Goal: Task Accomplishment & Management: Use online tool/utility

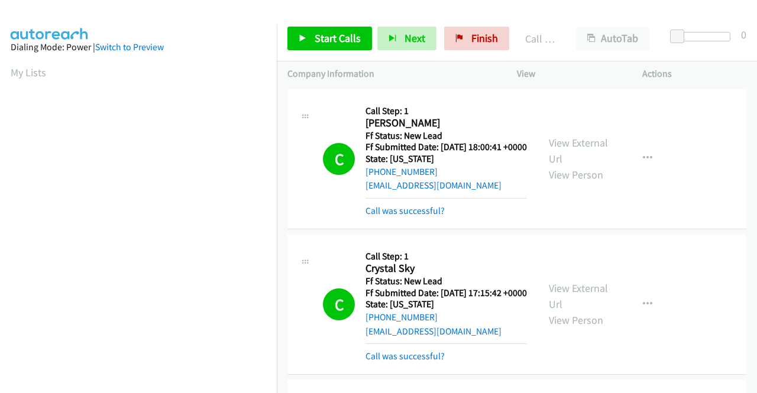
click at [487, 36] on span "Finish" at bounding box center [485, 38] width 27 height 14
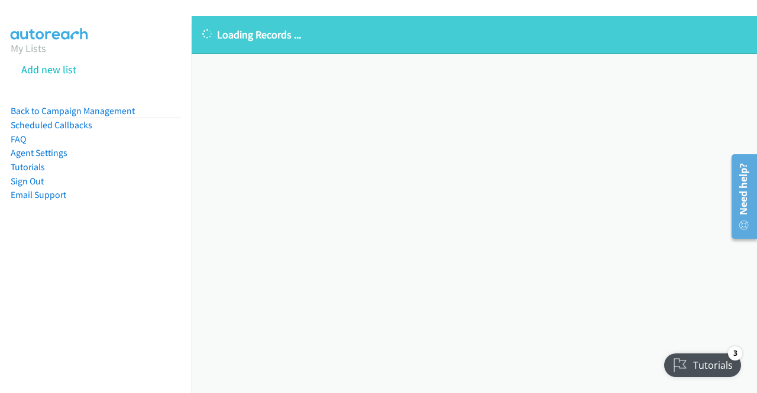
click at [346, 158] on div "Loading Records ... Sorry, something went wrong please try again." at bounding box center [475, 204] width 566 height 377
click at [85, 111] on link "Back to Campaign Management" at bounding box center [73, 110] width 124 height 11
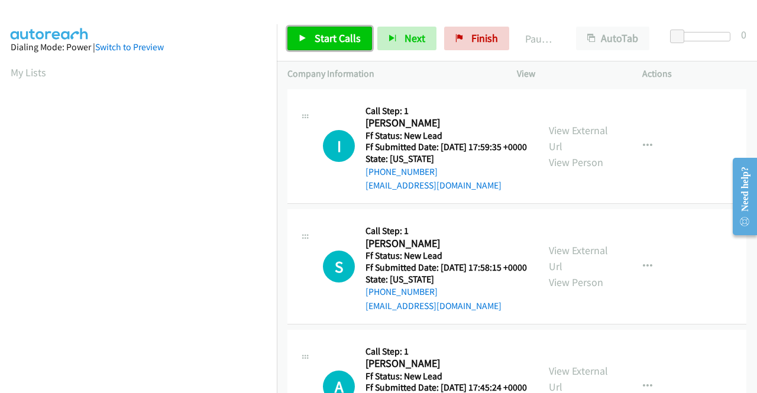
click at [327, 34] on span "Start Calls" at bounding box center [338, 38] width 46 height 14
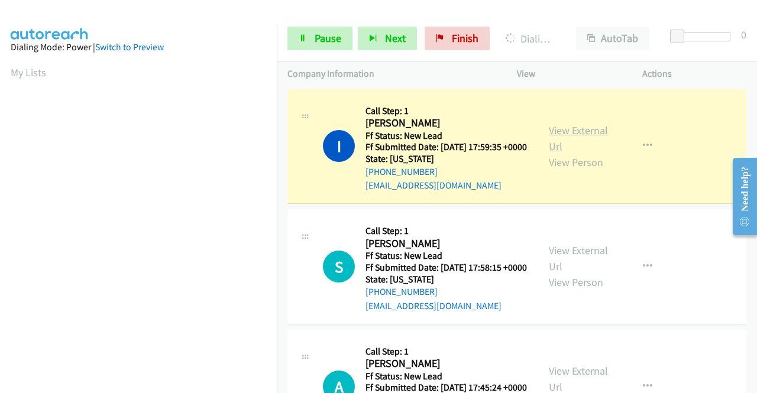
click at [555, 135] on link "View External Url" at bounding box center [578, 139] width 59 height 30
click at [553, 141] on link "View External Url" at bounding box center [578, 139] width 59 height 30
click at [0, 225] on aside "Dialing Mode: Power | Switch to Preview My Lists" at bounding box center [138, 351] width 277 height 655
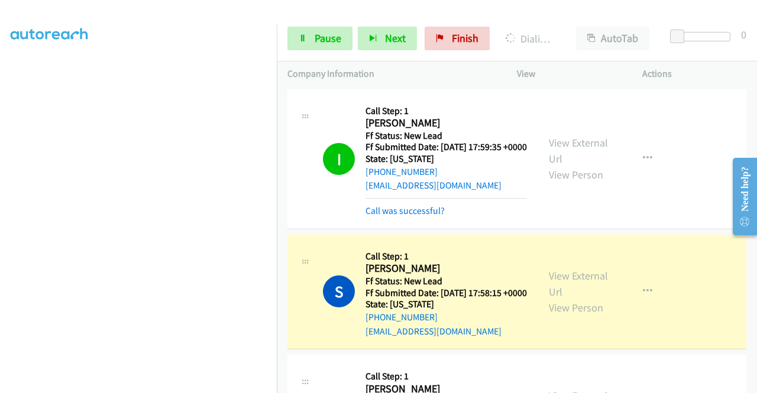
scroll to position [82, 0]
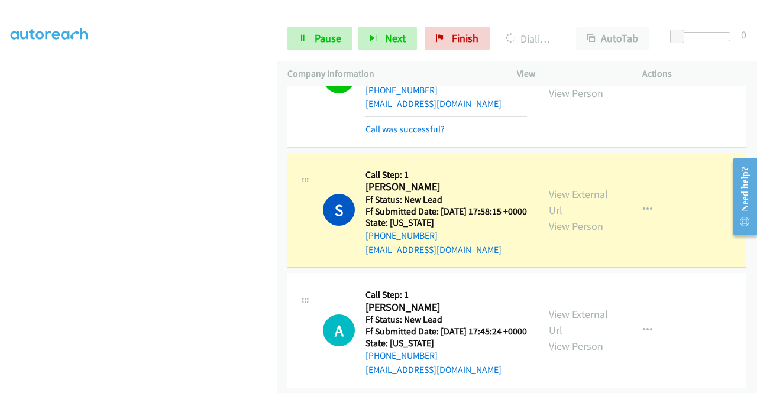
click at [570, 214] on link "View External Url" at bounding box center [578, 203] width 59 height 30
click at [0, 179] on aside "Dialing Mode: Power | Switch to Preview My Lists" at bounding box center [138, 90] width 277 height 655
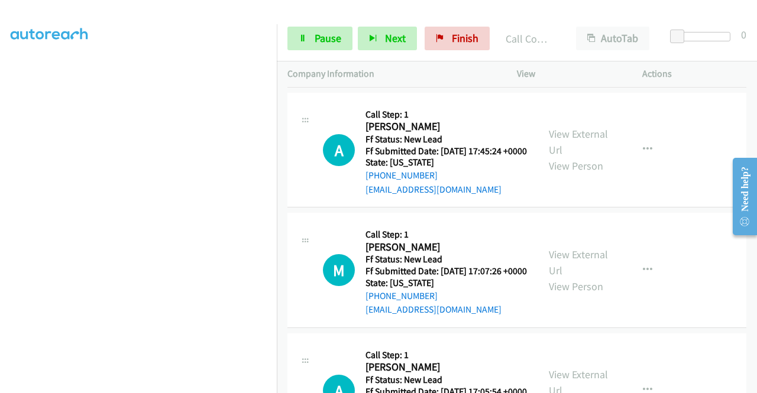
scroll to position [285, 0]
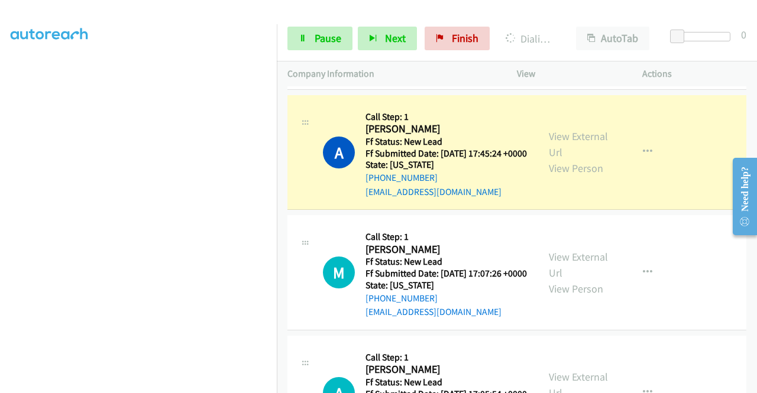
drag, startPoint x: 556, startPoint y: 159, endPoint x: 508, endPoint y: 140, distance: 52.3
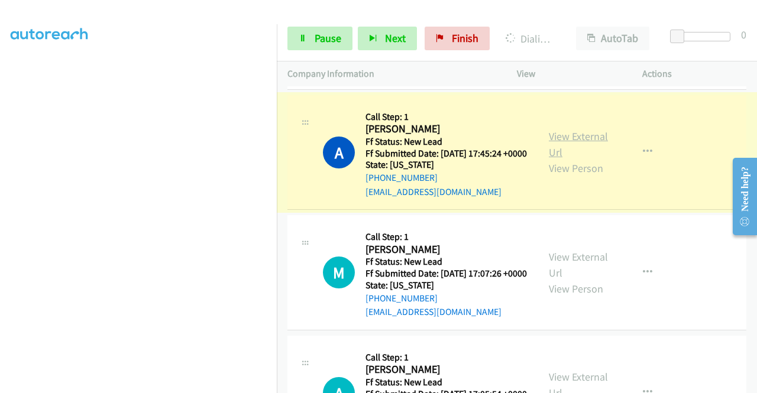
click at [549, 159] on link "View External Url" at bounding box center [578, 145] width 59 height 30
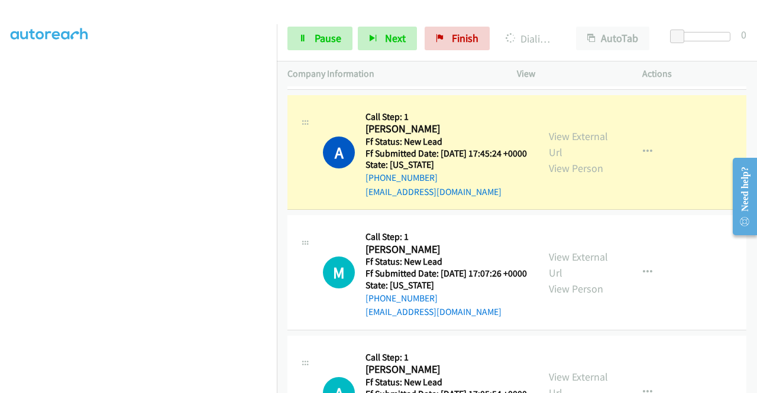
scroll to position [270, 0]
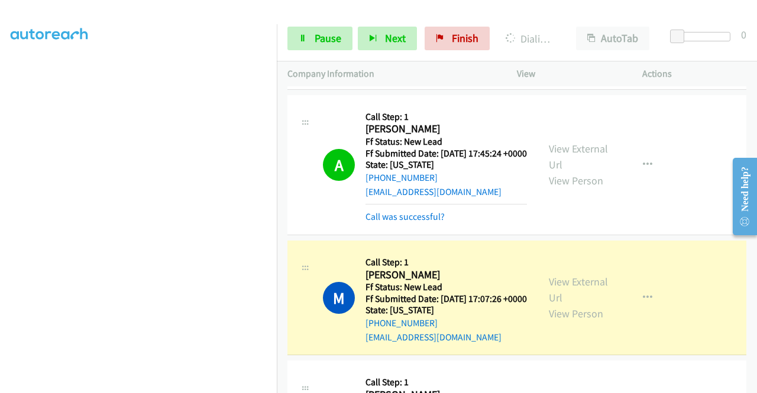
click at [0, 201] on aside "Dialing Mode: Power | Switch to Preview My Lists" at bounding box center [138, 90] width 277 height 655
click at [575, 305] on link "View External Url" at bounding box center [578, 290] width 59 height 30
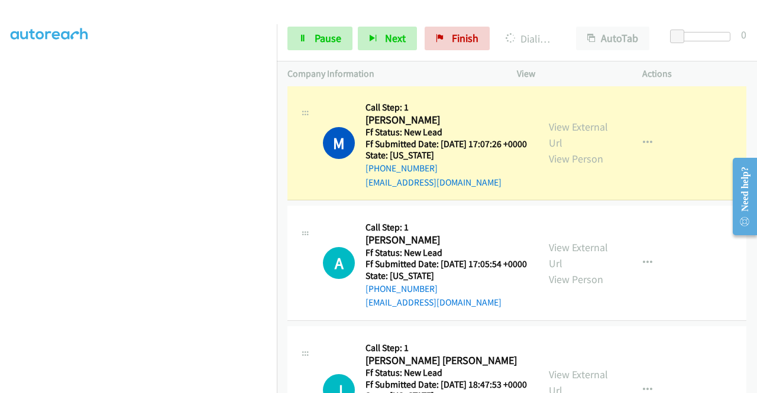
scroll to position [443, 0]
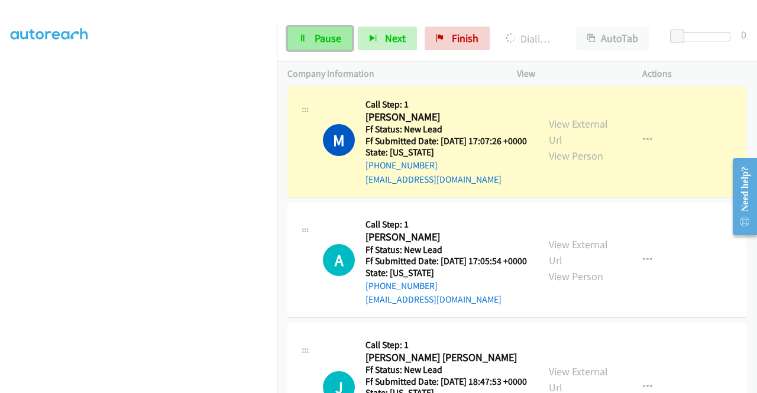
click at [330, 40] on span "Pause" at bounding box center [328, 38] width 27 height 14
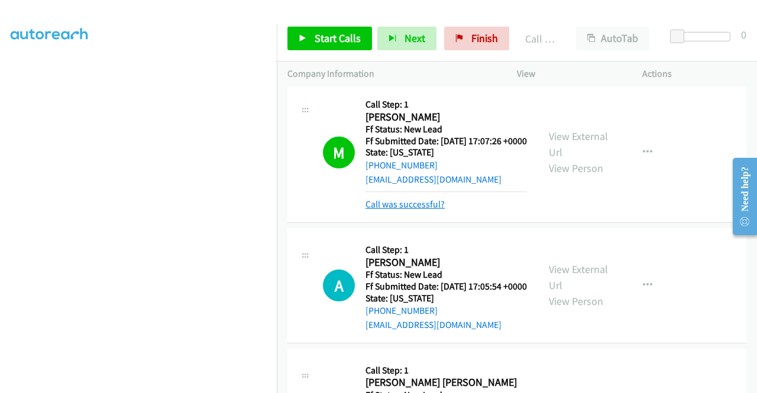
click at [387, 210] on link "Call was successful?" at bounding box center [405, 204] width 79 height 11
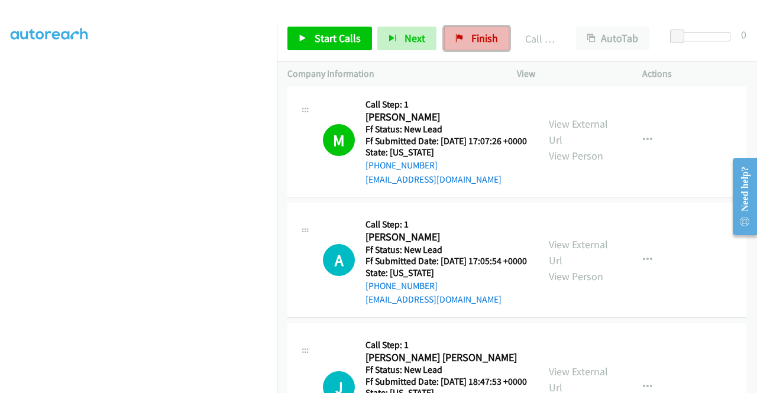
click at [489, 44] on span "Finish" at bounding box center [485, 38] width 27 height 14
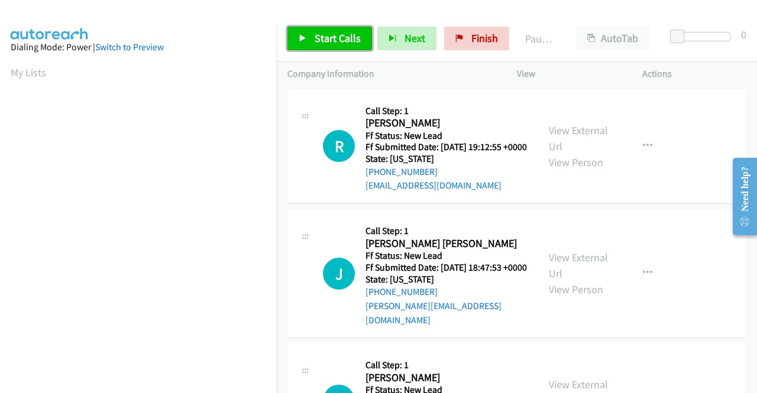
click at [341, 28] on link "Start Calls" at bounding box center [330, 39] width 85 height 24
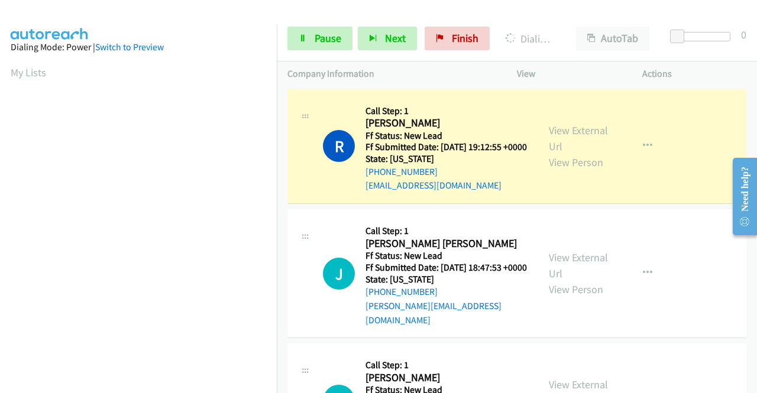
click at [579, 150] on div "View External Url View Person" at bounding box center [580, 146] width 62 height 48
click at [567, 134] on link "View External Url" at bounding box center [578, 139] width 59 height 30
click at [0, 196] on aside "Dialing Mode: Power | Switch to Preview My Lists" at bounding box center [138, 90] width 277 height 655
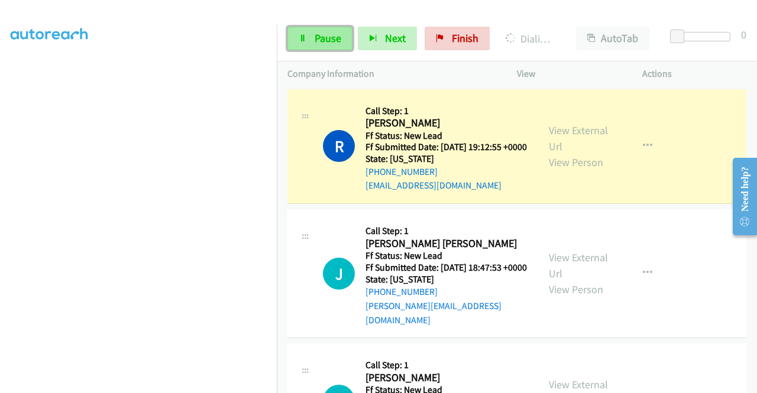
click at [342, 37] on link "Pause" at bounding box center [320, 39] width 65 height 24
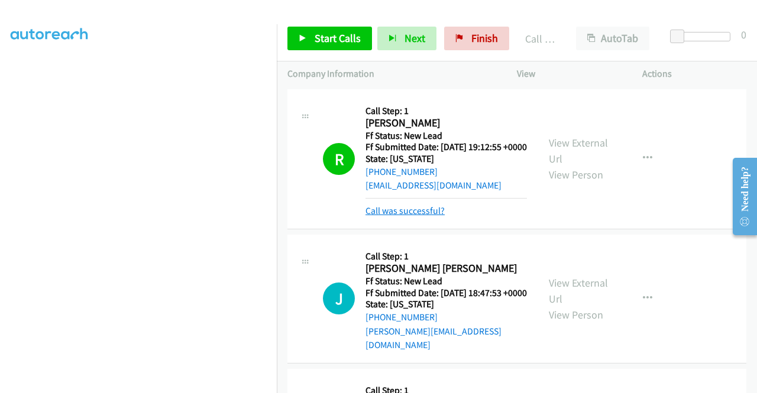
click at [402, 217] on link "Call was successful?" at bounding box center [405, 210] width 79 height 11
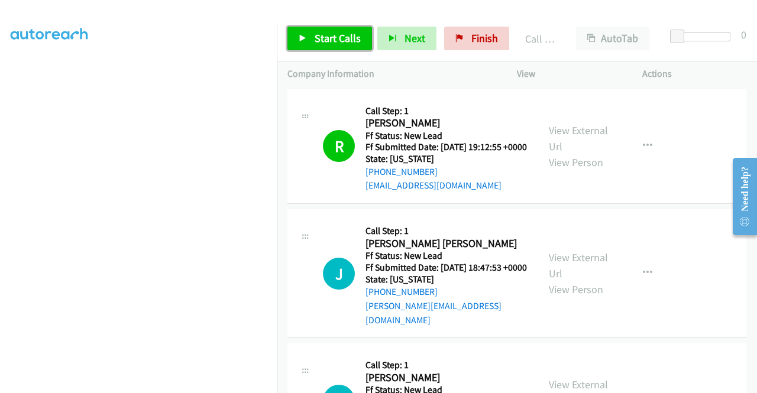
click at [329, 49] on link "Start Calls" at bounding box center [330, 39] width 85 height 24
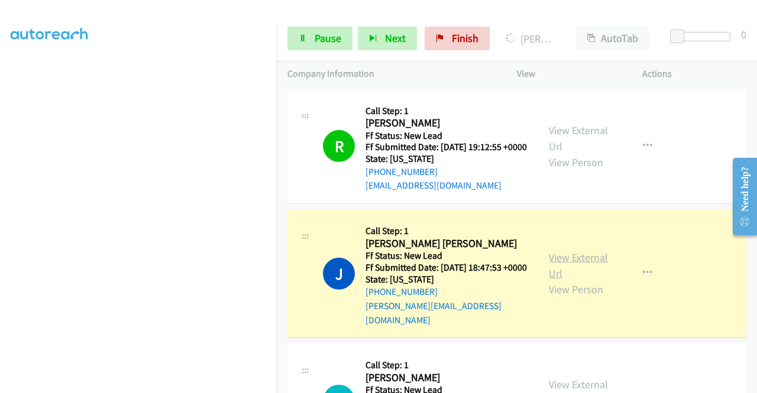
click at [550, 263] on link "View External Url" at bounding box center [578, 266] width 59 height 30
click at [0, 189] on aside "Dialing Mode: Power | Switch to Preview My Lists" at bounding box center [138, 90] width 277 height 655
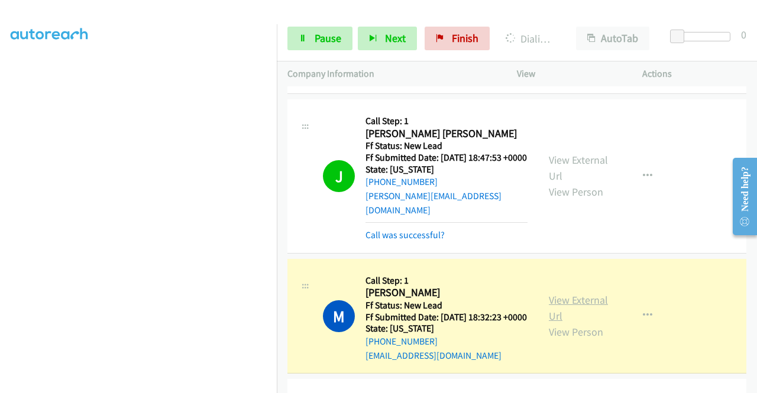
click at [561, 310] on link "View External Url" at bounding box center [578, 308] width 59 height 30
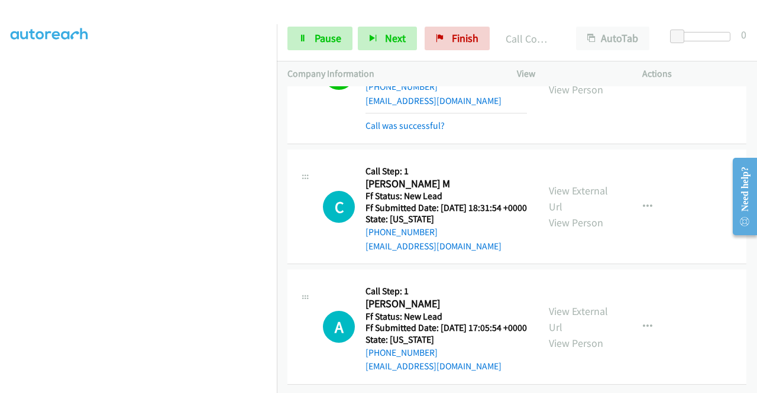
scroll to position [410, 0]
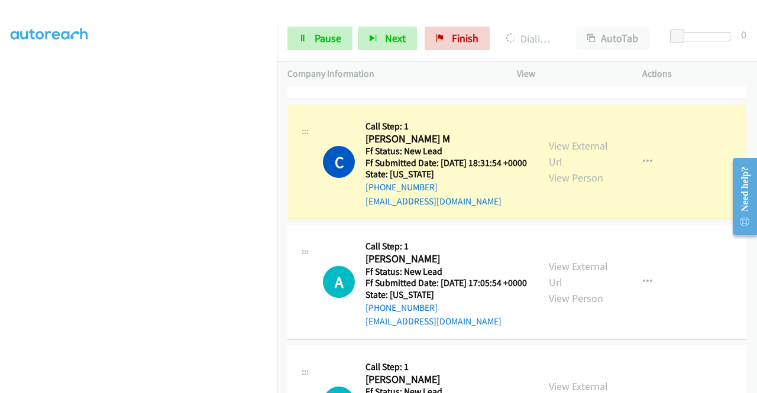
click at [559, 178] on div "View External Url View Person" at bounding box center [580, 162] width 62 height 48
click at [559, 169] on link "View External Url" at bounding box center [578, 154] width 59 height 30
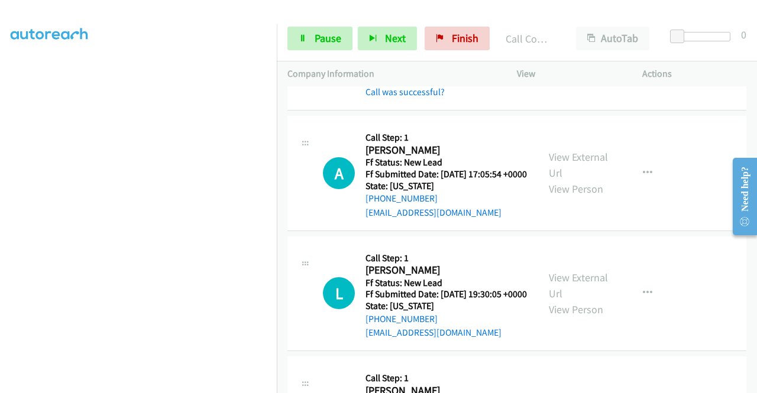
scroll to position [552, 0]
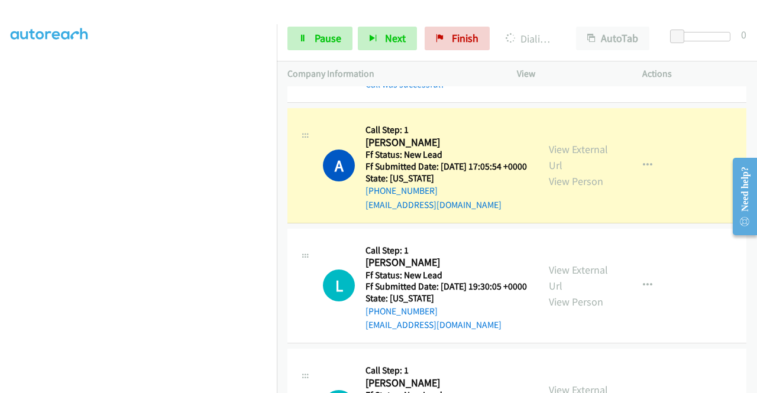
click at [0, 166] on aside "Dialing Mode: Power | Switch to Preview My Lists" at bounding box center [138, 90] width 277 height 655
click at [569, 172] on link "View External Url" at bounding box center [578, 158] width 59 height 30
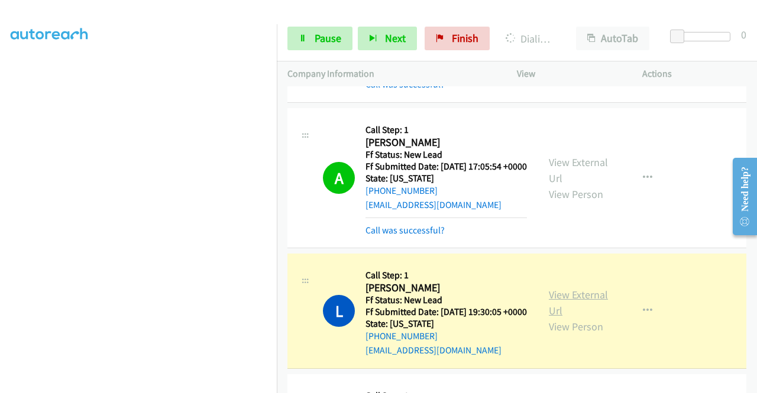
click at [554, 318] on link "View External Url" at bounding box center [578, 303] width 59 height 30
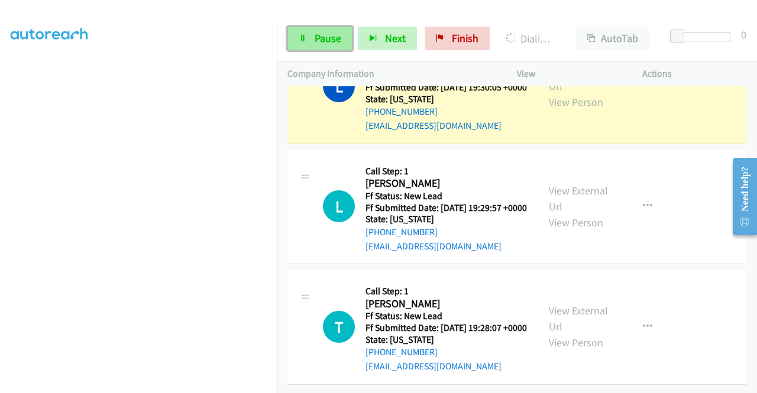
click at [330, 33] on span "Pause" at bounding box center [328, 38] width 27 height 14
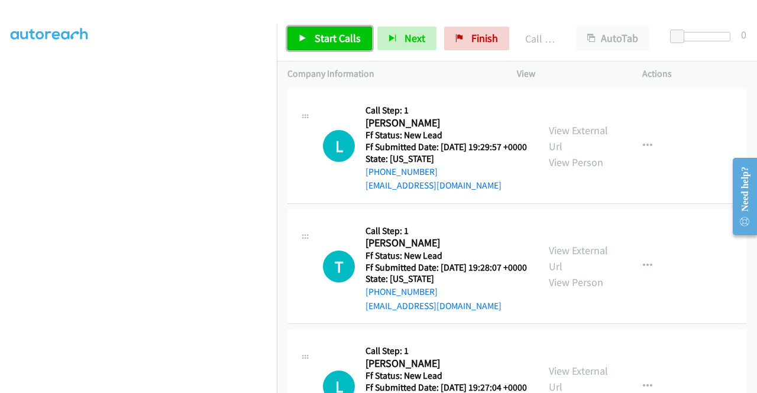
click at [337, 31] on span "Start Calls" at bounding box center [338, 38] width 46 height 14
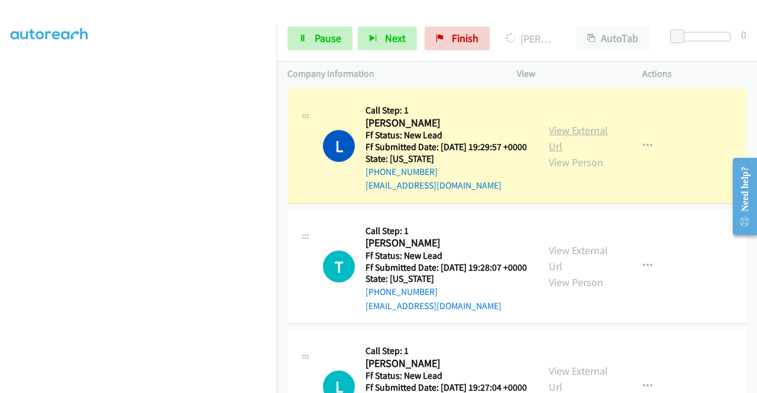
click at [554, 153] on link "View External Url" at bounding box center [578, 139] width 59 height 30
click at [0, 221] on aside "Dialing Mode: Power | Switch to Preview My Lists" at bounding box center [138, 90] width 277 height 655
click at [310, 36] on link "Pause" at bounding box center [320, 39] width 65 height 24
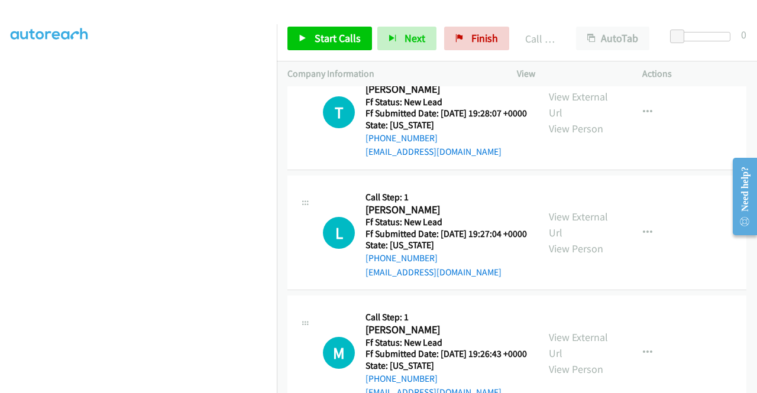
scroll to position [1074, 0]
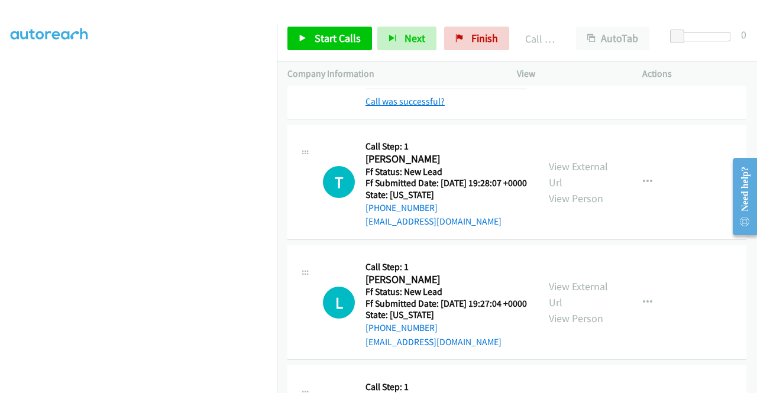
click at [418, 107] on link "Call was successful?" at bounding box center [405, 101] width 79 height 11
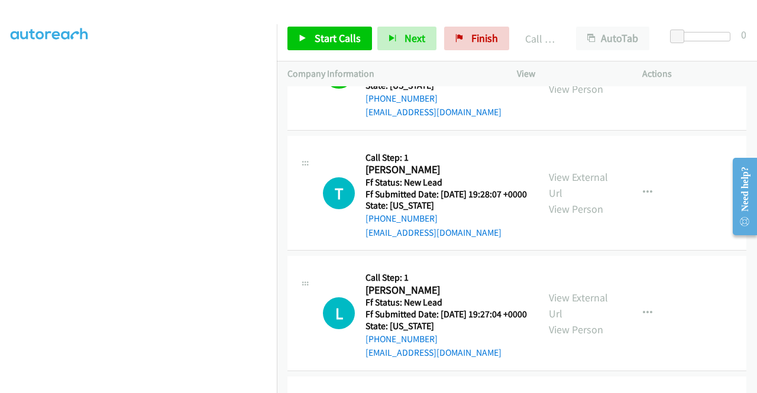
scroll to position [1024, 0]
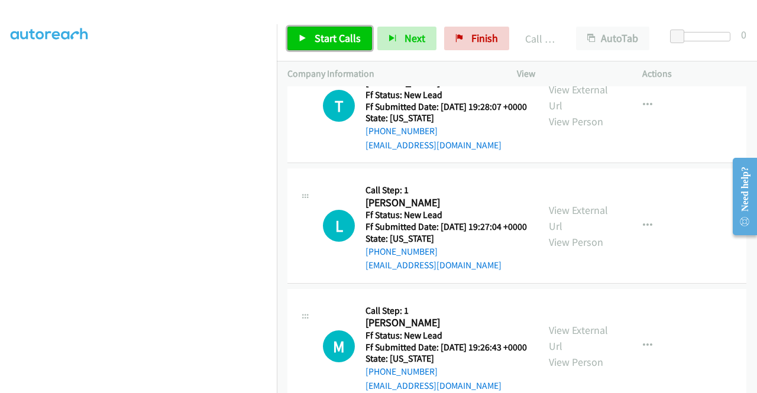
click at [334, 35] on span "Start Calls" at bounding box center [338, 38] width 46 height 14
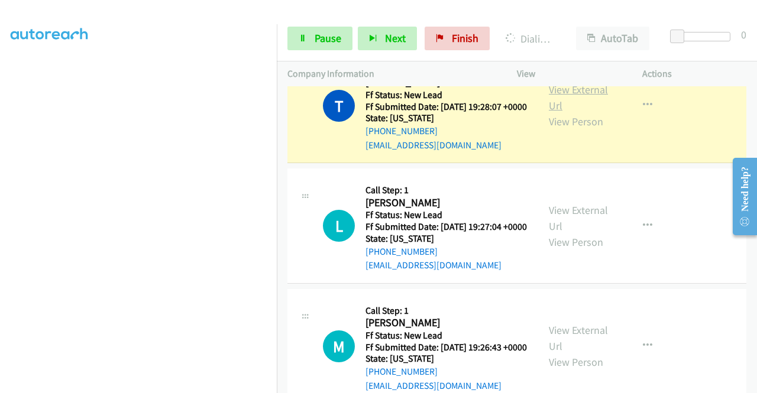
click at [566, 112] on link "View External Url" at bounding box center [578, 98] width 59 height 30
click at [0, 234] on aside "Dialing Mode: Power | Switch to Preview My Lists" at bounding box center [138, 90] width 277 height 655
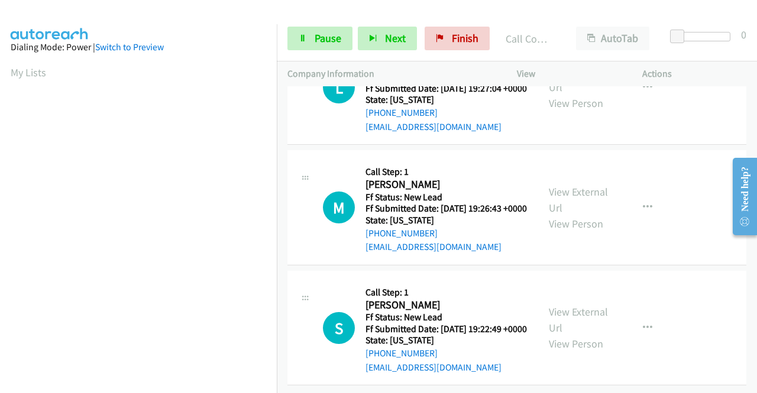
scroll to position [1208, 0]
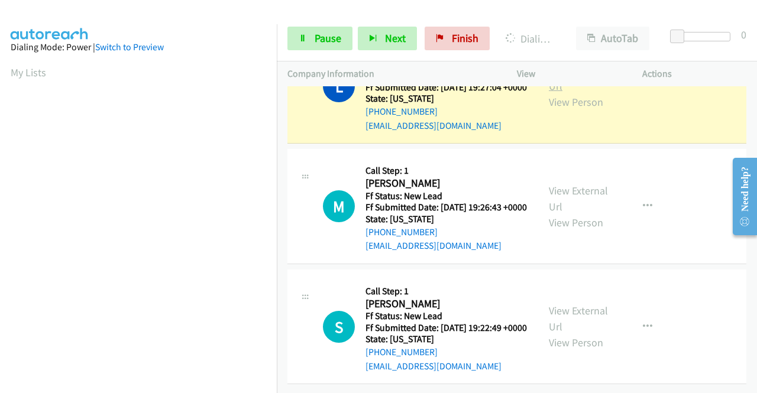
click at [569, 93] on link "View External Url" at bounding box center [578, 78] width 59 height 30
click at [0, 269] on aside "Dialing Mode: Power | Switch to Preview My Lists" at bounding box center [138, 351] width 277 height 655
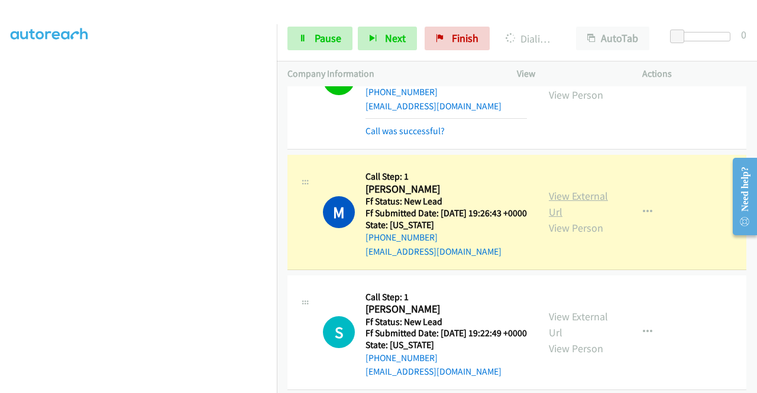
click at [575, 219] on link "View External Url" at bounding box center [578, 204] width 59 height 30
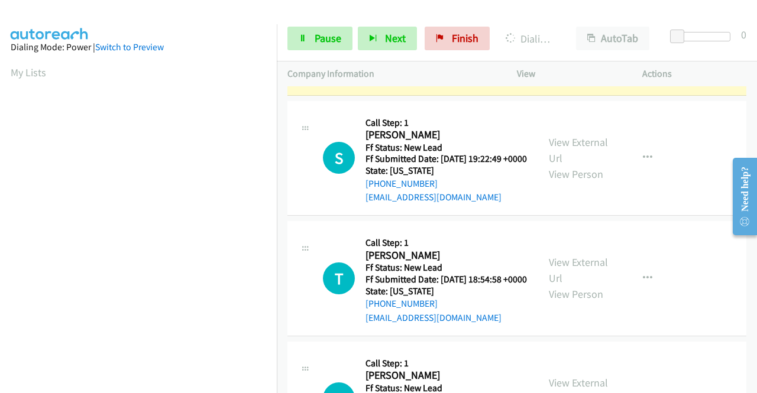
scroll to position [252, 0]
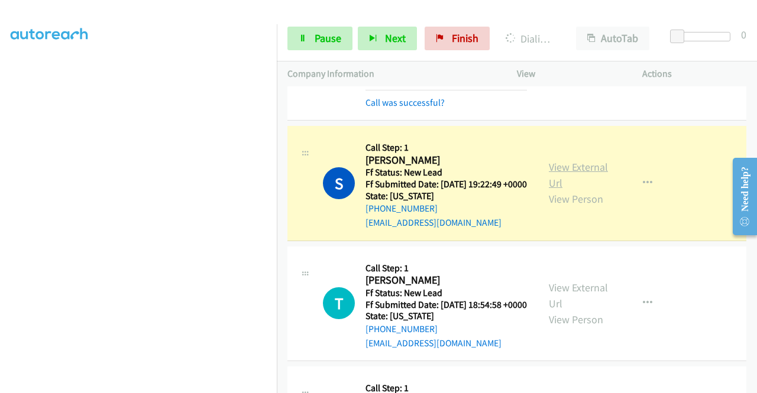
click at [570, 190] on link "View External Url" at bounding box center [578, 175] width 59 height 30
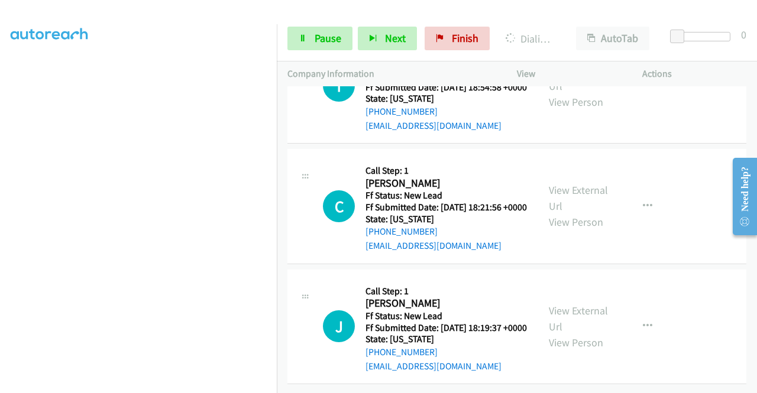
scroll to position [1641, 0]
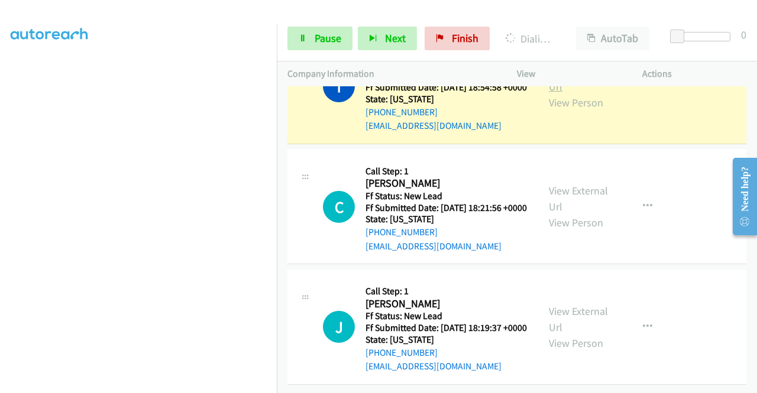
click at [560, 93] on link "View External Url" at bounding box center [578, 79] width 59 height 30
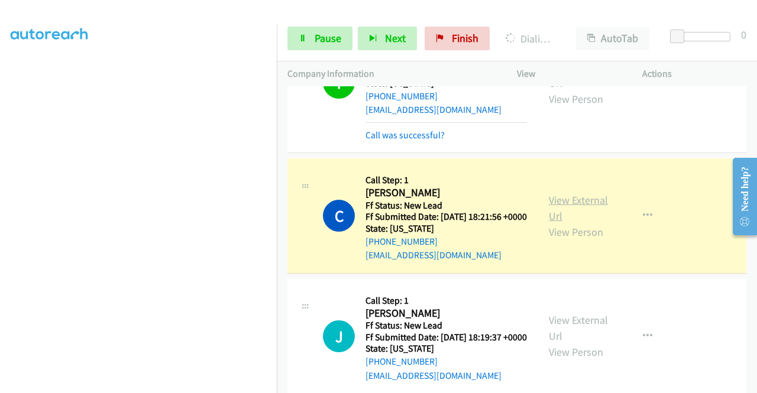
click at [570, 223] on link "View External Url" at bounding box center [578, 208] width 59 height 30
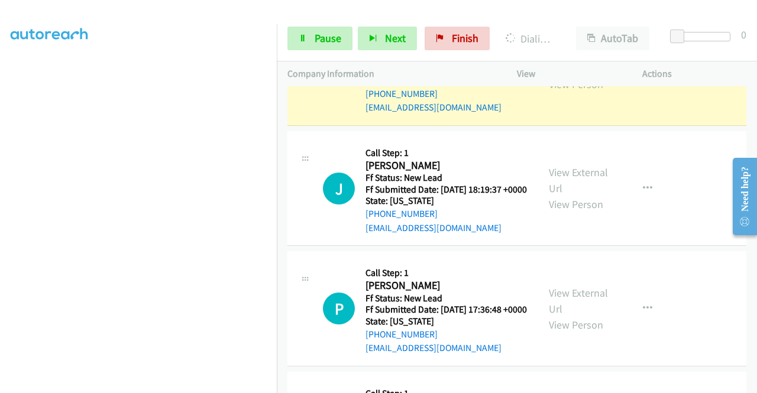
scroll to position [1793, 0]
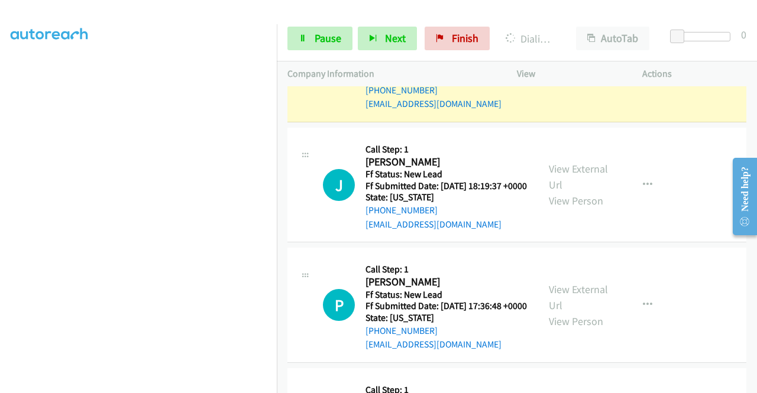
click at [0, 146] on aside "Dialing Mode: Power | Switch to Preview My Lists" at bounding box center [138, 106] width 277 height 655
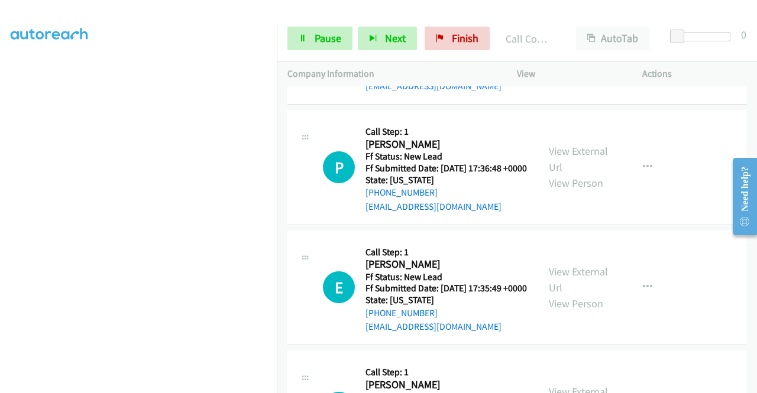
scroll to position [1963, 0]
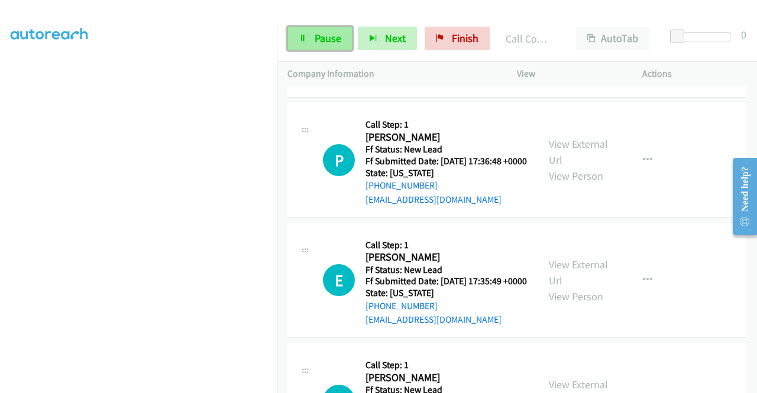
click at [289, 35] on link "Pause" at bounding box center [320, 39] width 65 height 24
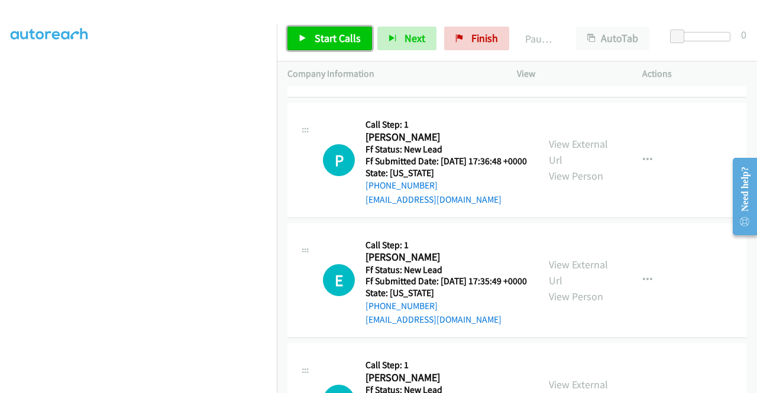
click at [289, 35] on link "Start Calls" at bounding box center [330, 39] width 85 height 24
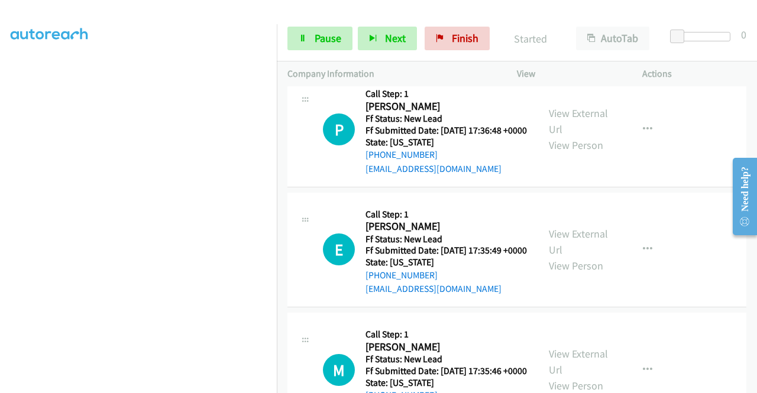
scroll to position [1969, 0]
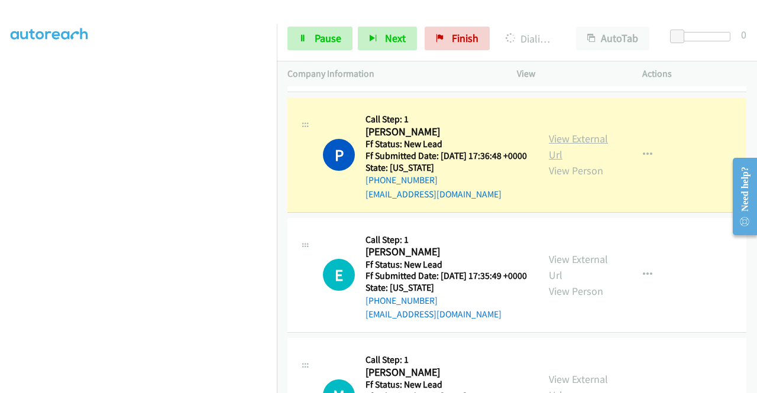
click at [572, 162] on link "View External Url" at bounding box center [578, 147] width 59 height 30
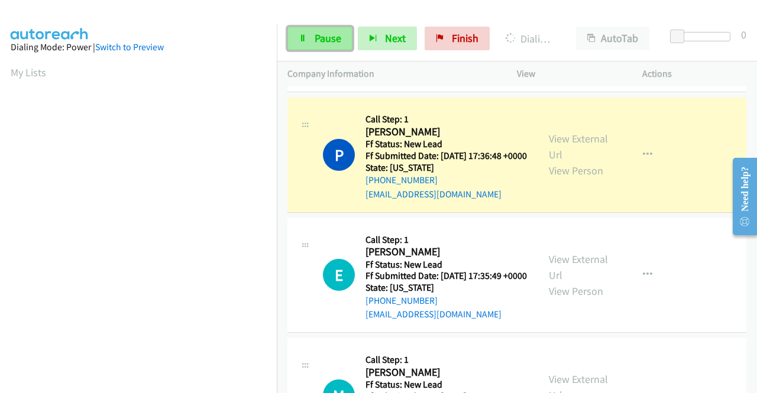
click at [323, 35] on span "Pause" at bounding box center [328, 38] width 27 height 14
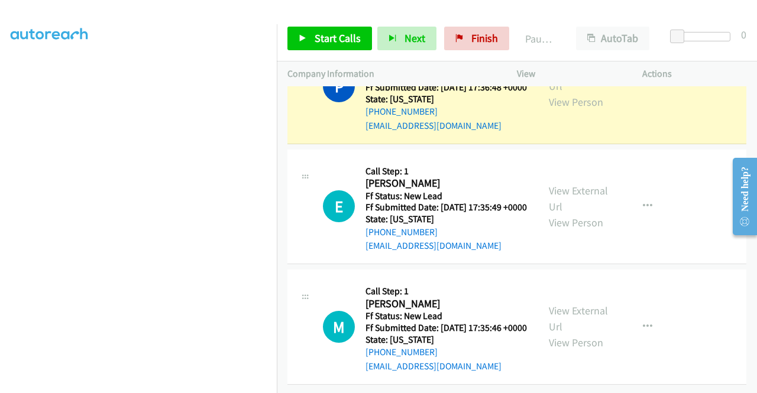
scroll to position [2093, 0]
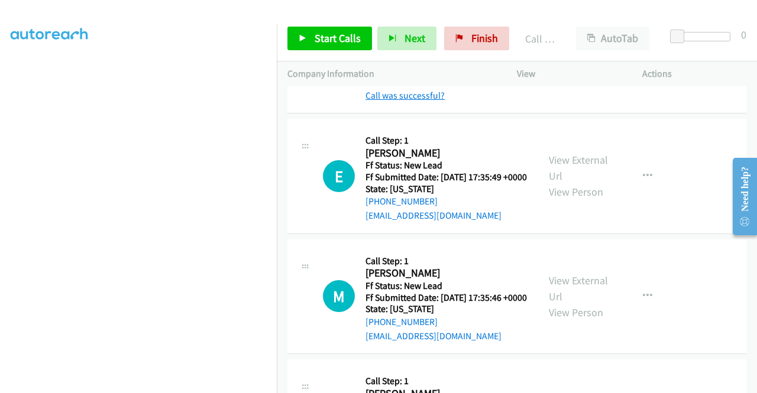
click at [409, 101] on link "Call was successful?" at bounding box center [405, 95] width 79 height 11
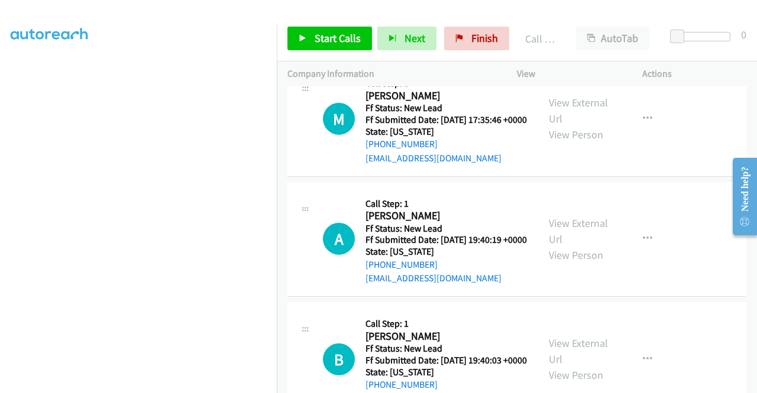
scroll to position [2178, 0]
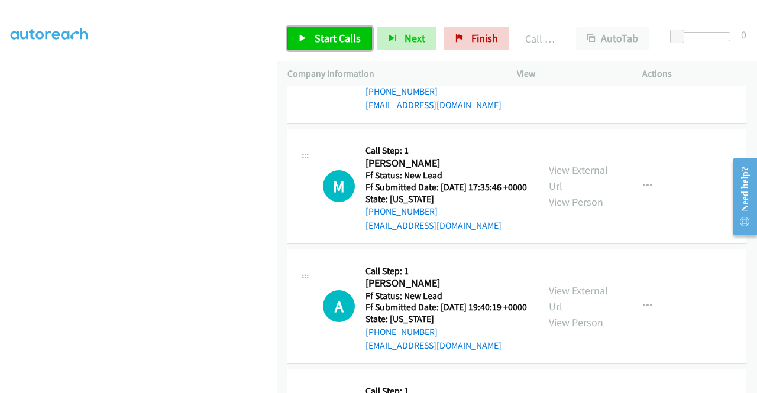
click at [328, 44] on span "Start Calls" at bounding box center [338, 38] width 46 height 14
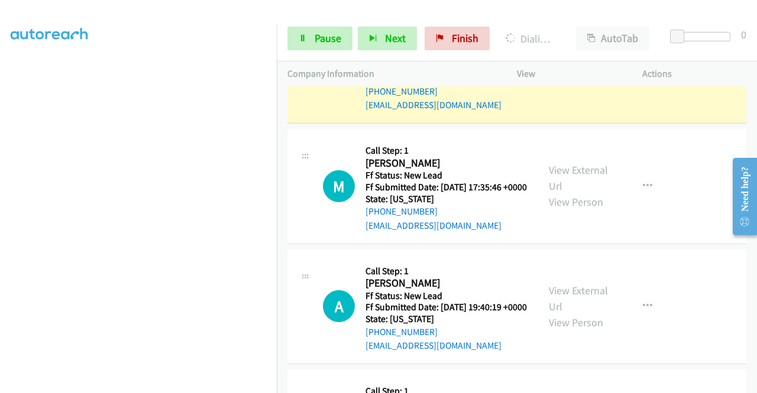
click at [579, 73] on link "View External Url" at bounding box center [578, 58] width 59 height 30
click at [0, 254] on aside "Dialing Mode: Power | Switch to Preview My Lists" at bounding box center [138, 90] width 277 height 655
click at [316, 40] on span "Pause" at bounding box center [328, 38] width 27 height 14
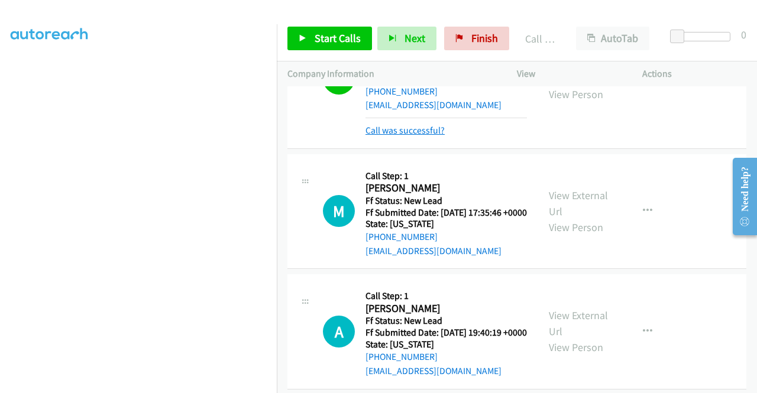
click at [378, 136] on link "Call was successful?" at bounding box center [405, 130] width 79 height 11
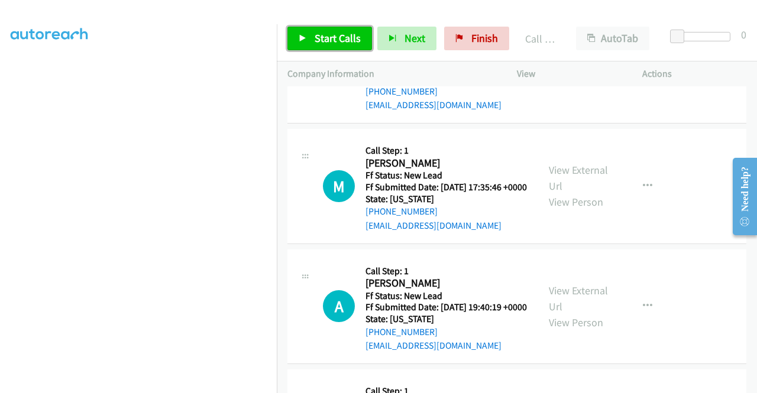
click at [341, 42] on span "Start Calls" at bounding box center [338, 38] width 46 height 14
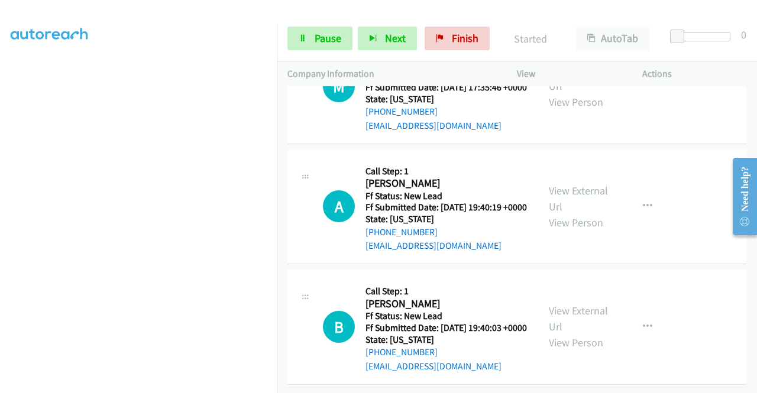
scroll to position [2406, 0]
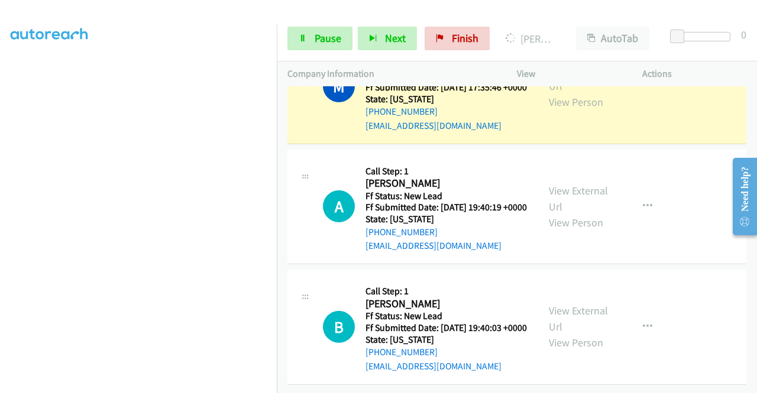
click at [0, 206] on aside "Dialing Mode: Power | Switch to Preview My Lists" at bounding box center [138, 90] width 277 height 655
click at [560, 110] on div "View External Url View Person" at bounding box center [580, 86] width 62 height 48
click at [555, 93] on link "View External Url" at bounding box center [578, 78] width 59 height 30
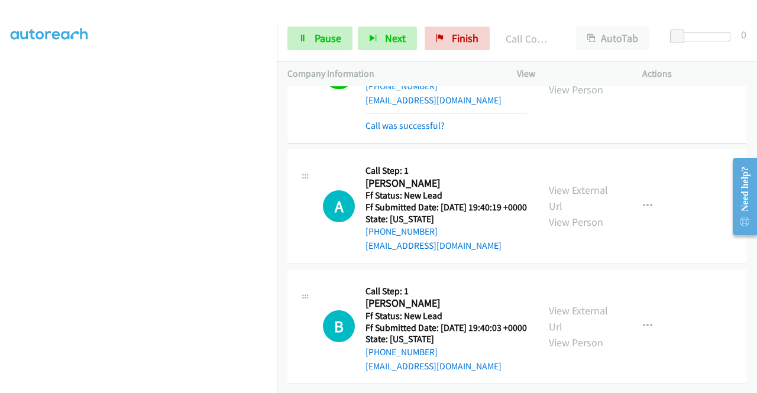
scroll to position [2513, 0]
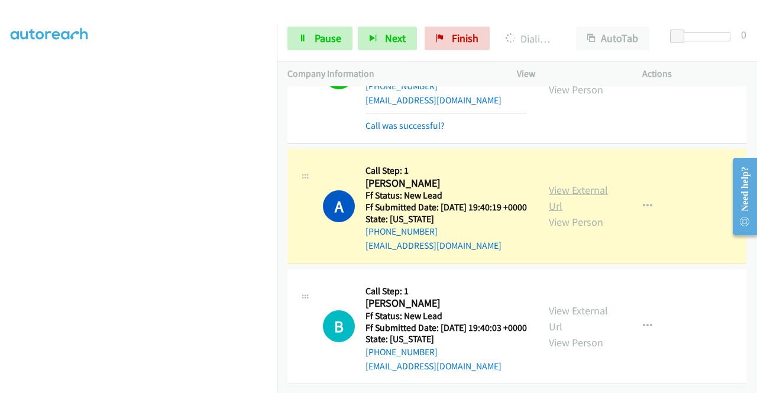
click at [556, 183] on link "View External Url" at bounding box center [578, 198] width 59 height 30
drag, startPoint x: 0, startPoint y: 250, endPoint x: 22, endPoint y: 263, distance: 26.3
click at [0, 250] on aside "Dialing Mode: Power | Switch to Preview My Lists" at bounding box center [138, 90] width 277 height 655
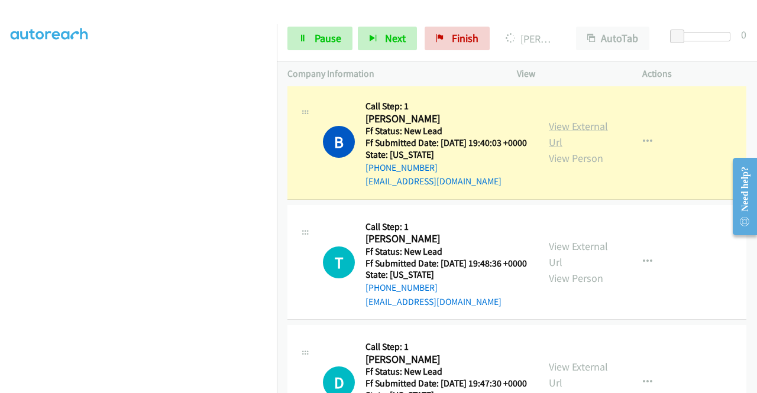
click at [570, 149] on link "View External Url" at bounding box center [578, 135] width 59 height 30
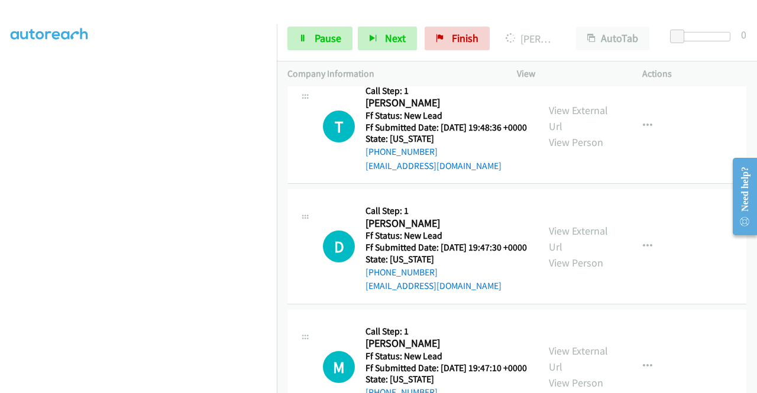
scroll to position [2664, 0]
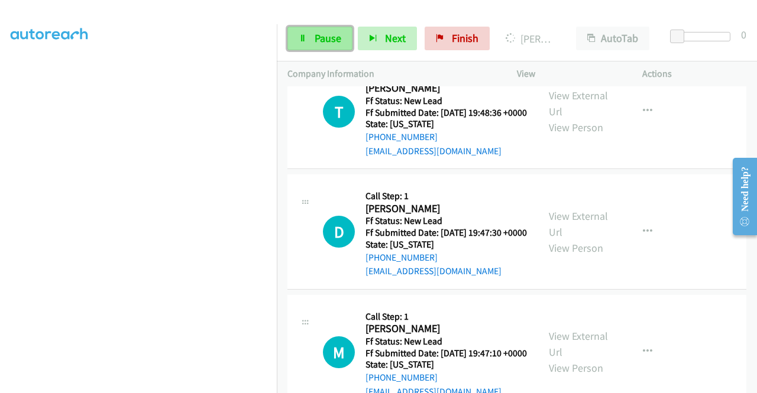
click at [327, 37] on span "Pause" at bounding box center [328, 38] width 27 height 14
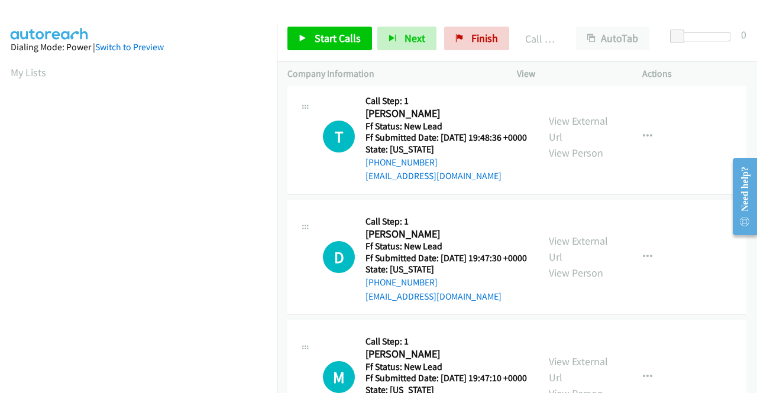
scroll to position [270, 0]
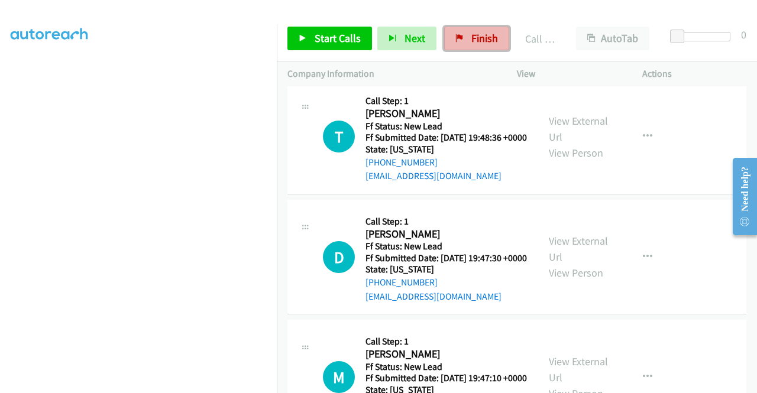
click at [476, 43] on span "Finish" at bounding box center [485, 38] width 27 height 14
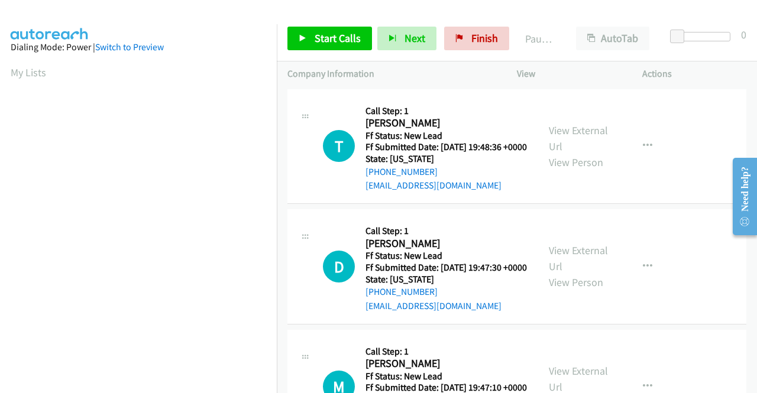
click at [327, 50] on div "Start Calls Pause Next Finish Paused AutoTab AutoTab 0" at bounding box center [517, 39] width 480 height 46
click at [327, 47] on link "Start Calls" at bounding box center [330, 39] width 85 height 24
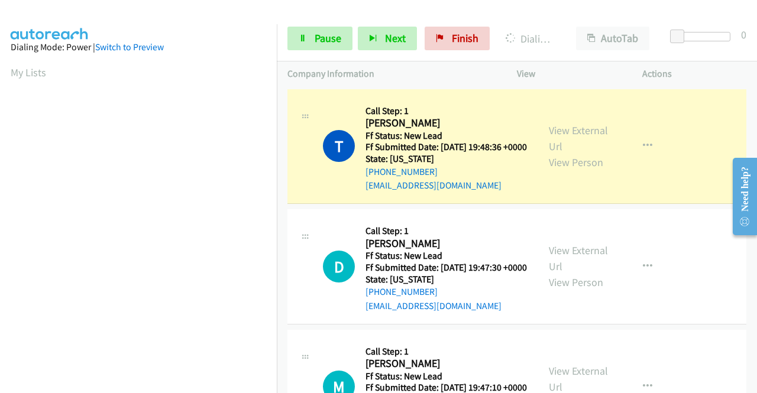
click at [576, 124] on div "View External Url View Person View External Url Email Schedule/Manage Callback …" at bounding box center [606, 146] width 136 height 93
click at [569, 131] on link "View External Url" at bounding box center [578, 139] width 59 height 30
click at [0, 214] on aside "Dialing Mode: Power | Switch to Preview My Lists" at bounding box center [138, 90] width 277 height 655
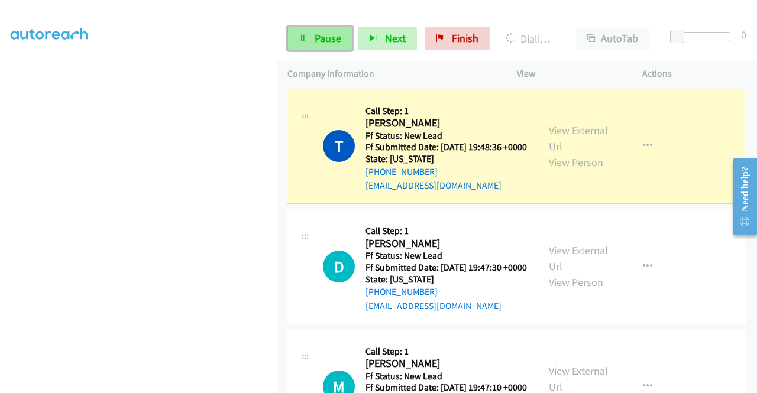
click at [310, 44] on link "Pause" at bounding box center [320, 39] width 65 height 24
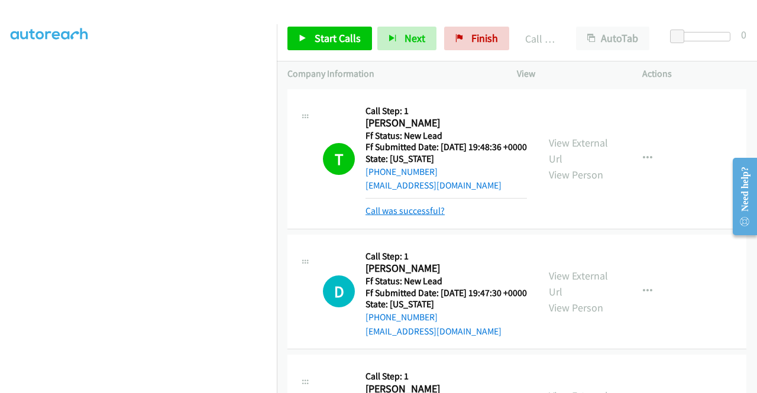
click at [401, 217] on link "Call was successful?" at bounding box center [405, 210] width 79 height 11
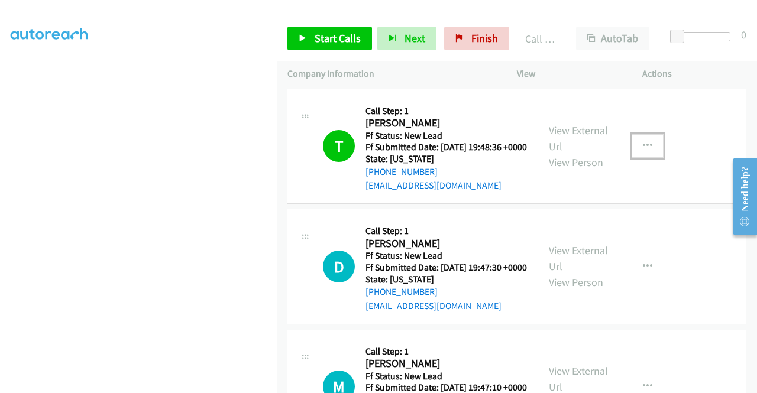
click at [649, 157] on button "button" at bounding box center [648, 146] width 32 height 24
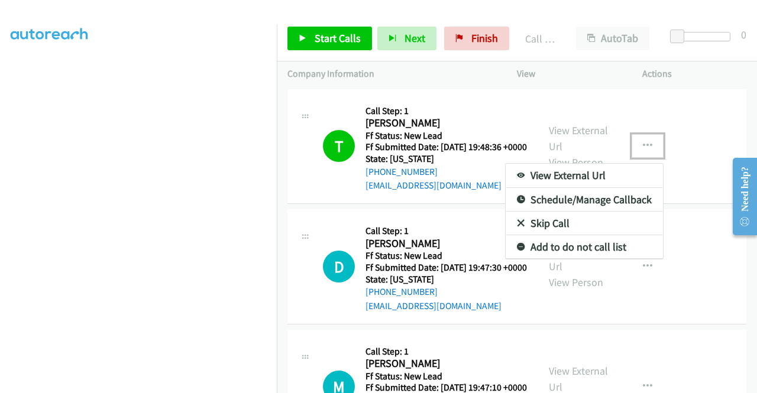
click at [535, 249] on link "Add to do not call list" at bounding box center [584, 247] width 157 height 24
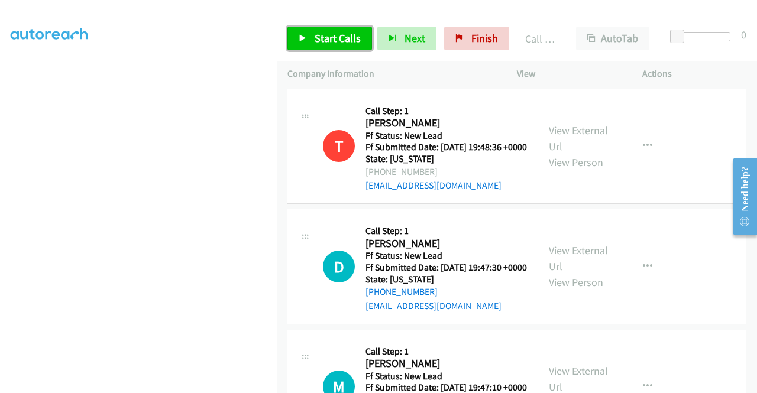
click at [360, 46] on link "Start Calls" at bounding box center [330, 39] width 85 height 24
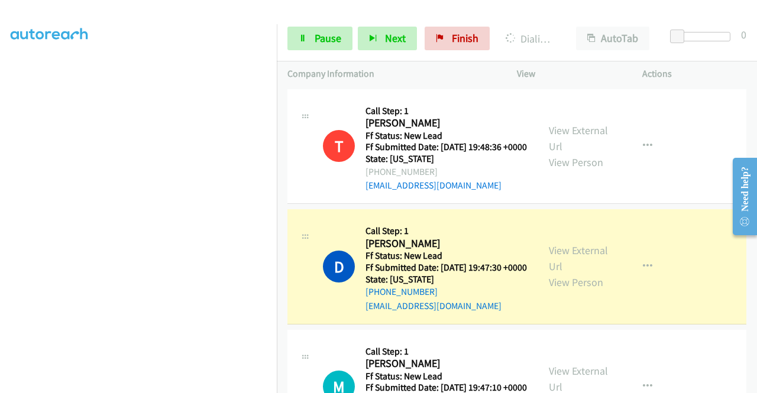
click at [555, 275] on div "View External Url View Person" at bounding box center [580, 267] width 62 height 48
click at [553, 266] on link "View External Url" at bounding box center [578, 259] width 59 height 30
click at [0, 218] on aside "Dialing Mode: Power | Switch to Preview My Lists" at bounding box center [138, 90] width 277 height 655
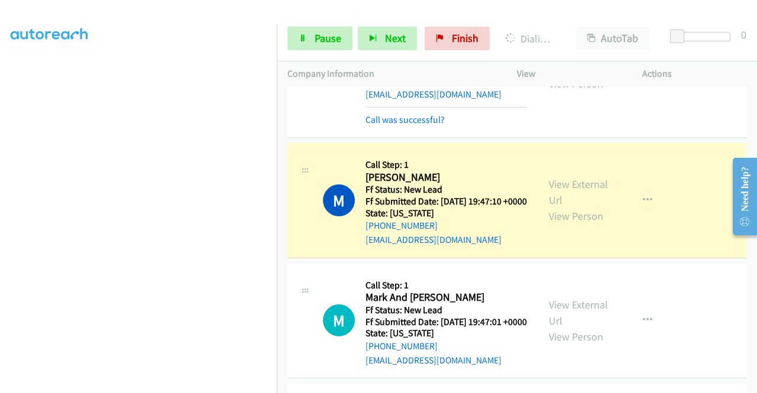
scroll to position [221, 0]
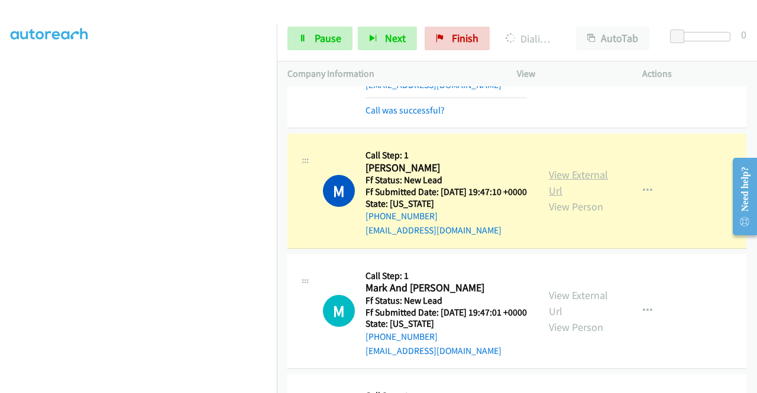
click at [560, 198] on link "View External Url" at bounding box center [578, 183] width 59 height 30
click at [317, 49] on link "Pause" at bounding box center [320, 39] width 65 height 24
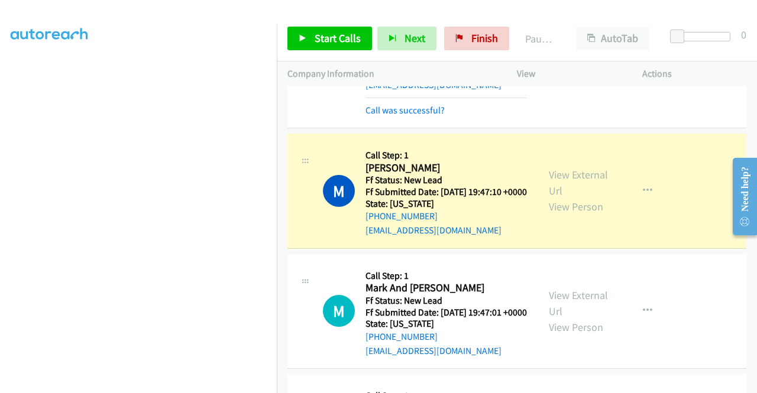
scroll to position [0, 0]
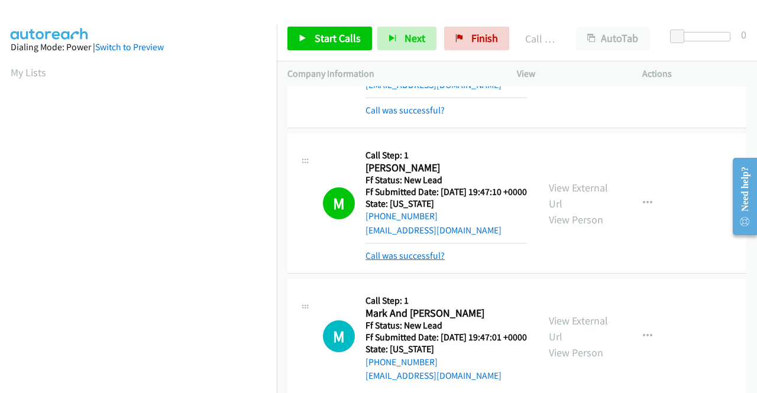
click at [412, 262] on link "Call was successful?" at bounding box center [405, 255] width 79 height 11
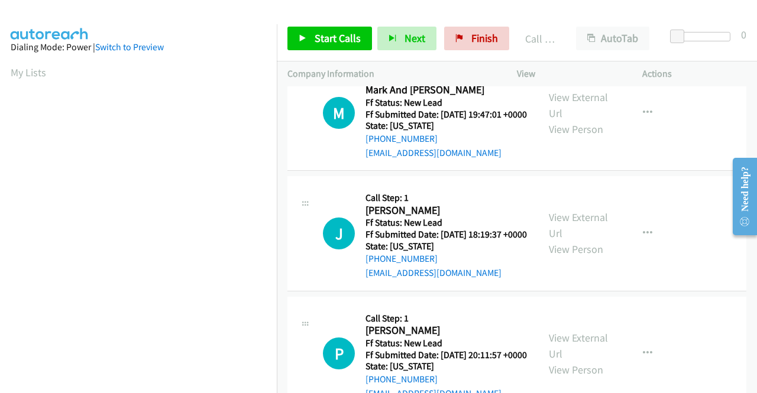
scroll to position [426, 0]
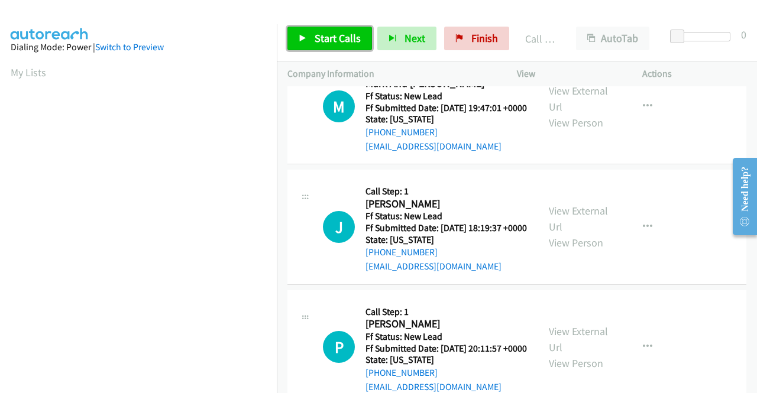
click at [351, 41] on span "Start Calls" at bounding box center [338, 38] width 46 height 14
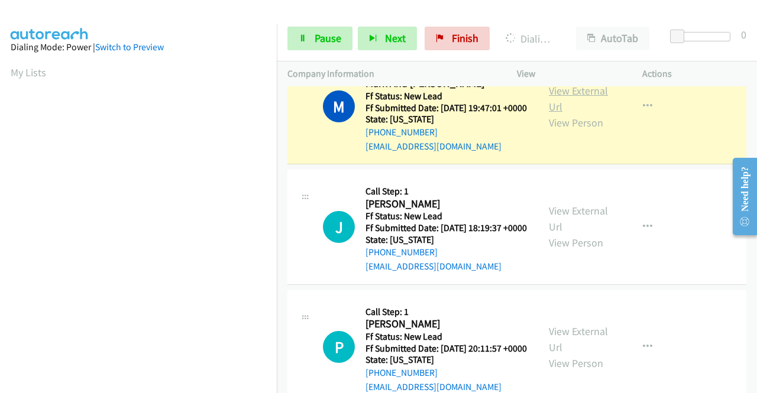
click at [561, 114] on link "View External Url" at bounding box center [578, 99] width 59 height 30
click at [0, 234] on aside "Dialing Mode: Power | Switch to Preview My Lists" at bounding box center [138, 351] width 277 height 655
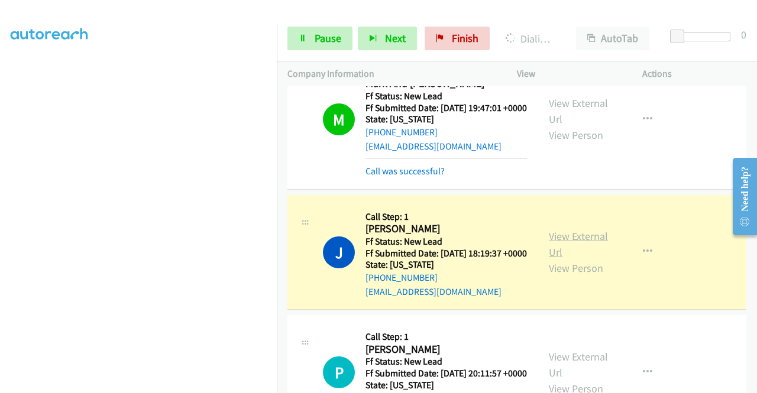
click at [568, 259] on link "View External Url" at bounding box center [578, 245] width 59 height 30
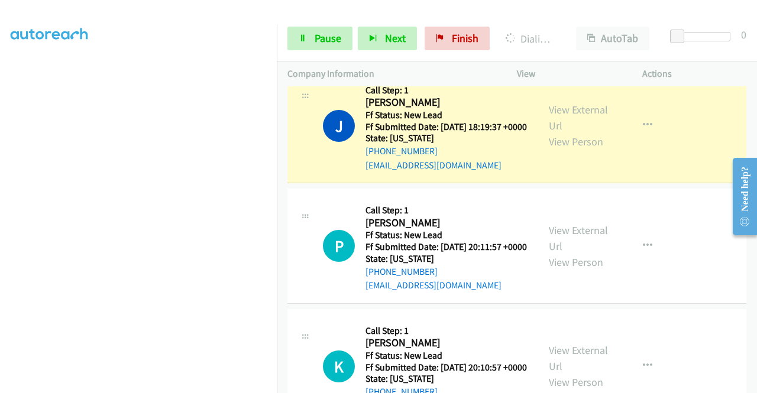
scroll to position [608, 0]
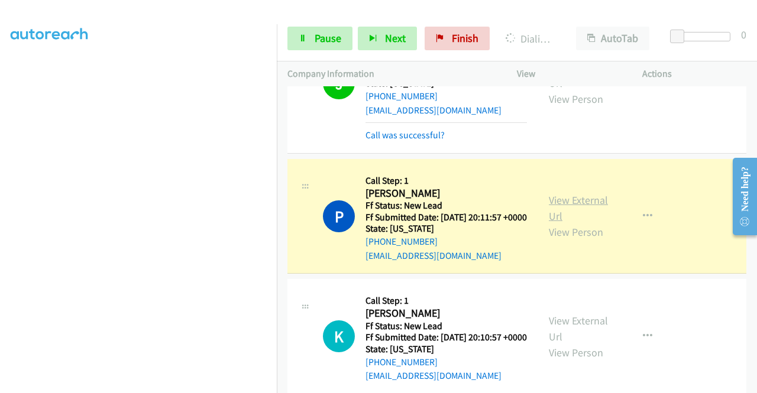
click at [569, 223] on link "View External Url" at bounding box center [578, 208] width 59 height 30
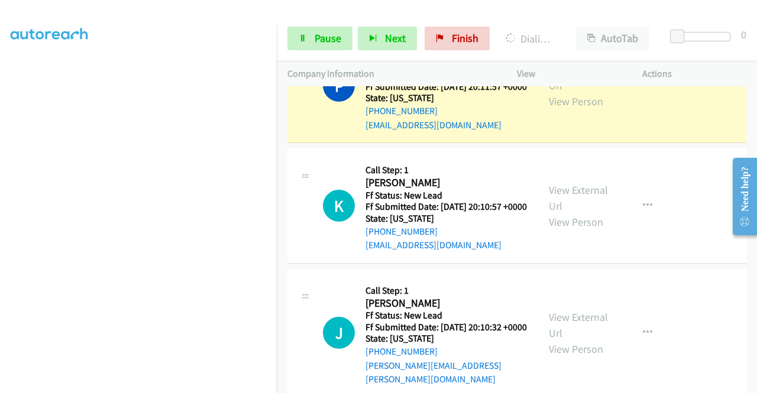
scroll to position [750, 0]
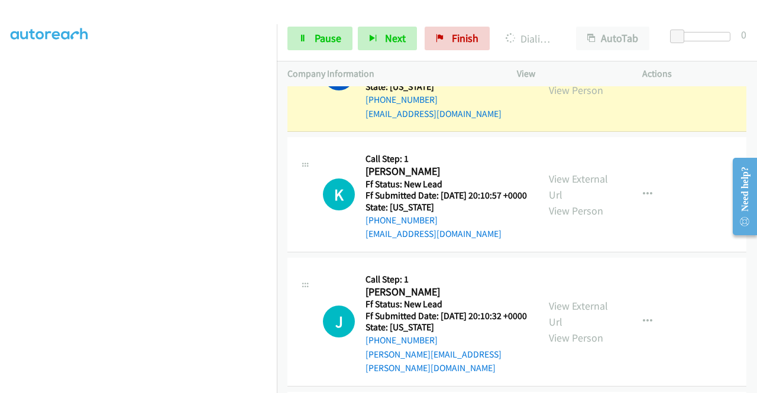
click at [315, 25] on div "Start Calls Pause Next Finish Dialing Paul Mclaughlin AutoTab AutoTab 0" at bounding box center [517, 39] width 480 height 46
click at [310, 33] on link "Pause" at bounding box center [320, 39] width 65 height 24
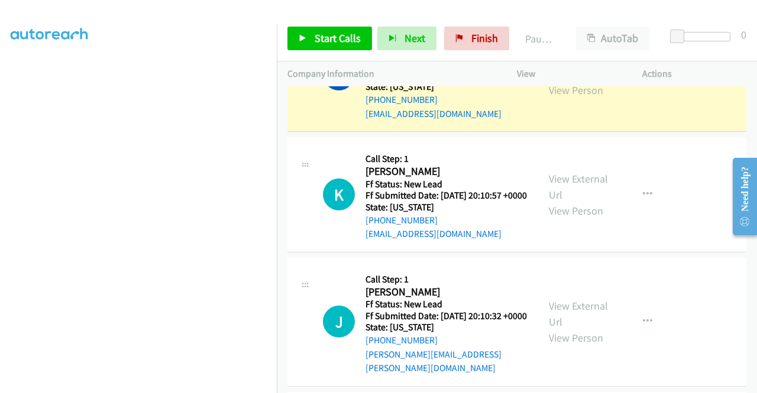
scroll to position [270, 0]
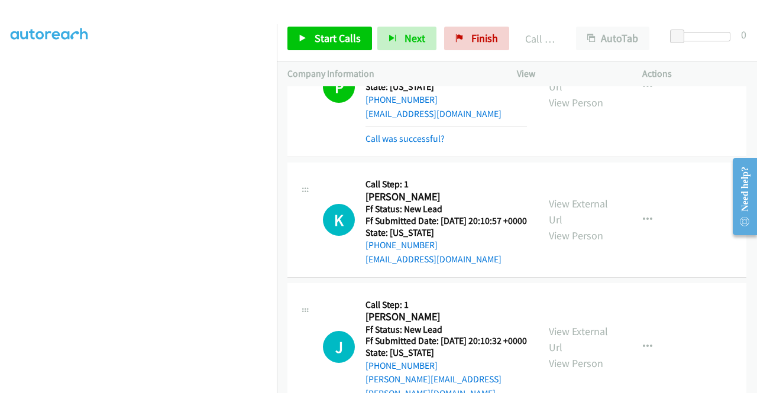
click at [476, 18] on div "Start Calls Pause Next Finish Call Completed AutoTab AutoTab 0" at bounding box center [517, 39] width 480 height 46
click at [472, 35] on span "Finish" at bounding box center [485, 38] width 27 height 14
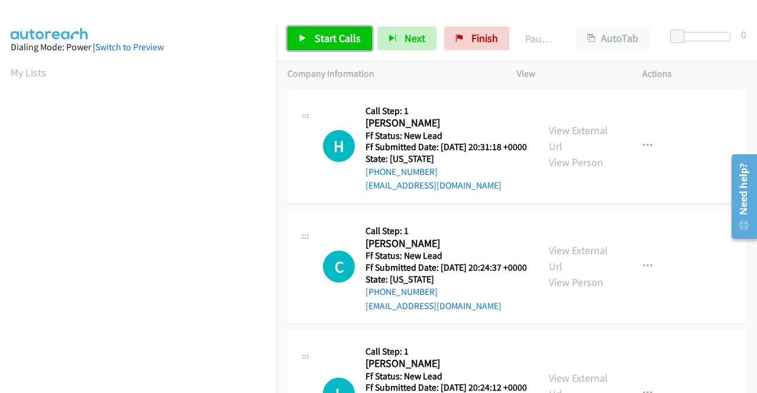
click at [368, 38] on link "Start Calls" at bounding box center [330, 39] width 85 height 24
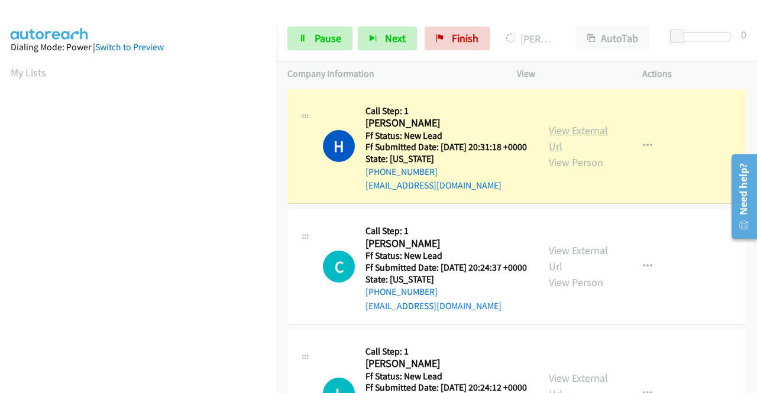
click at [566, 139] on link "View External Url" at bounding box center [578, 139] width 59 height 30
click at [0, 245] on aside "Dialing Mode: Power | Switch to Preview My Lists" at bounding box center [138, 351] width 277 height 655
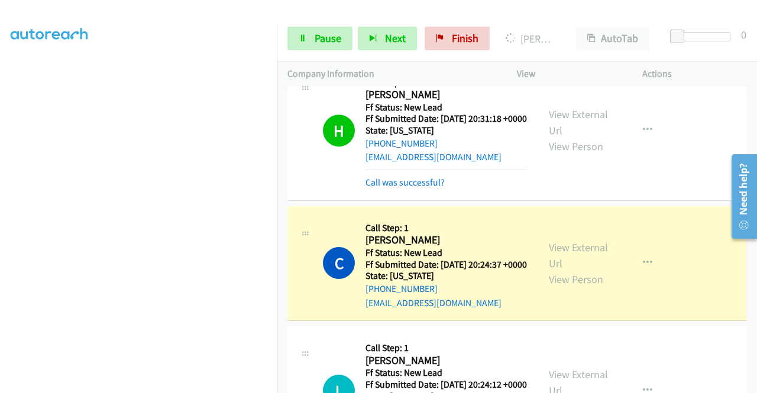
scroll to position [32, 0]
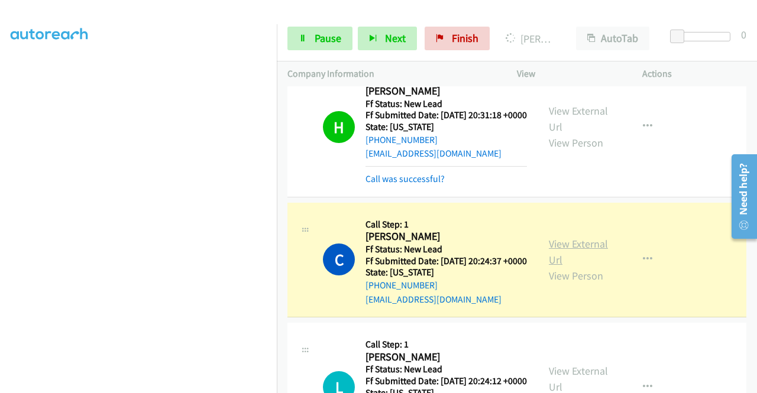
click at [563, 259] on link "View External Url" at bounding box center [578, 252] width 59 height 30
click at [277, 226] on nav "Dialing Mode: Power | Switch to Preview My Lists" at bounding box center [138, 220] width 277 height 393
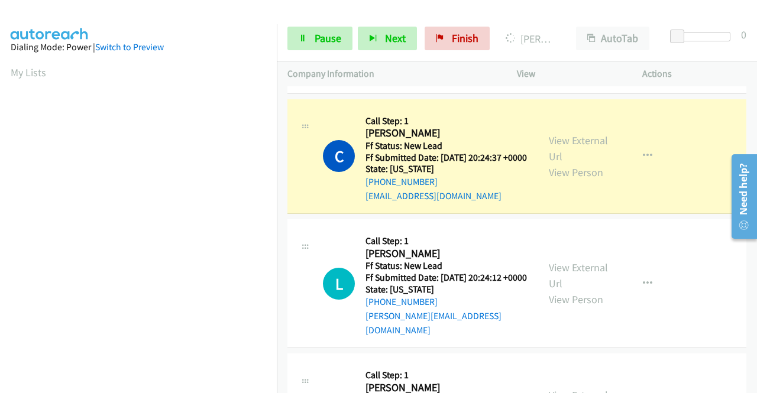
scroll to position [270, 0]
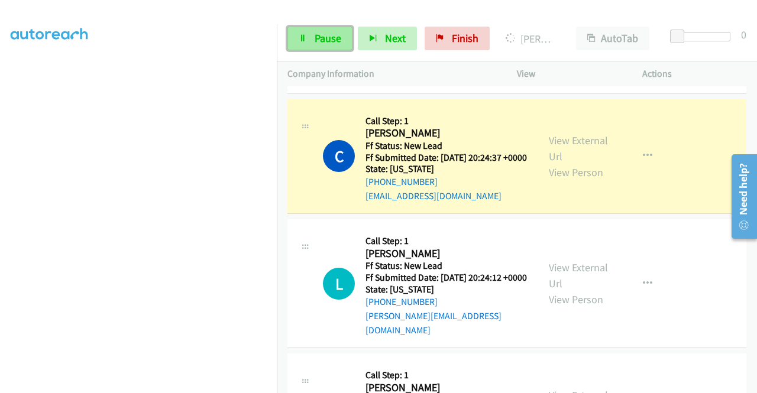
click at [324, 36] on span "Pause" at bounding box center [328, 38] width 27 height 14
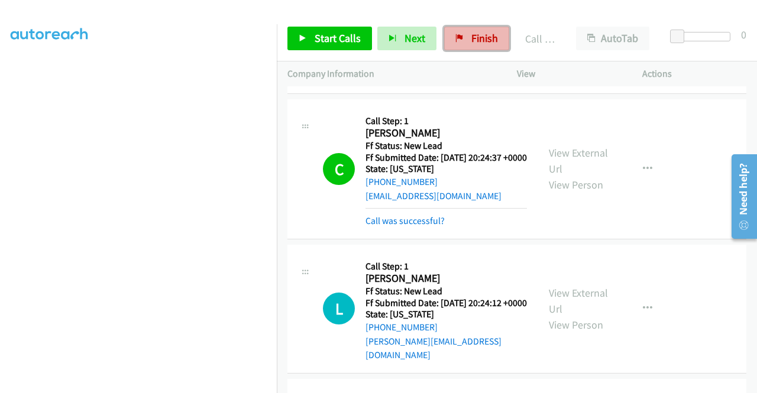
click at [489, 43] on span "Finish" at bounding box center [485, 38] width 27 height 14
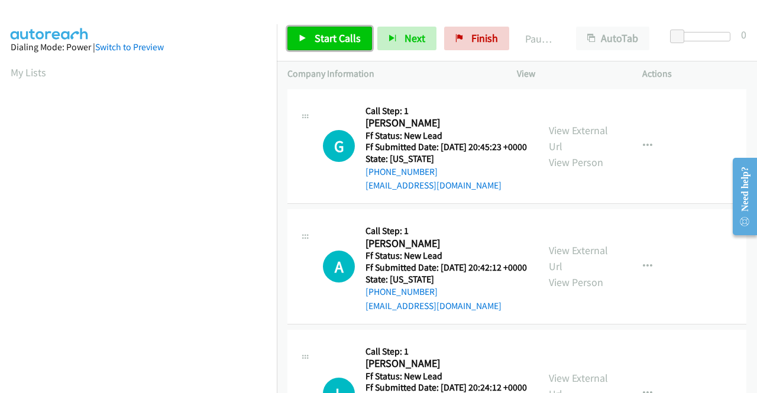
click at [340, 37] on span "Start Calls" at bounding box center [338, 38] width 46 height 14
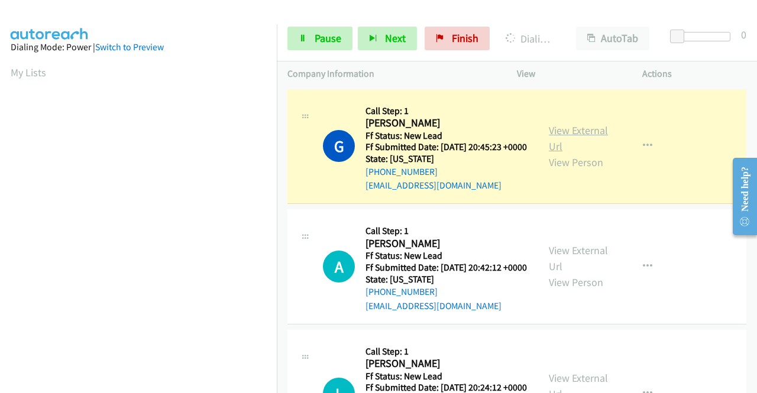
click at [579, 137] on link "View External Url" at bounding box center [578, 139] width 59 height 30
drag, startPoint x: 0, startPoint y: 223, endPoint x: 11, endPoint y: 236, distance: 17.2
click at [0, 223] on aside "Dialing Mode: Power | Switch to Preview My Lists" at bounding box center [138, 90] width 277 height 655
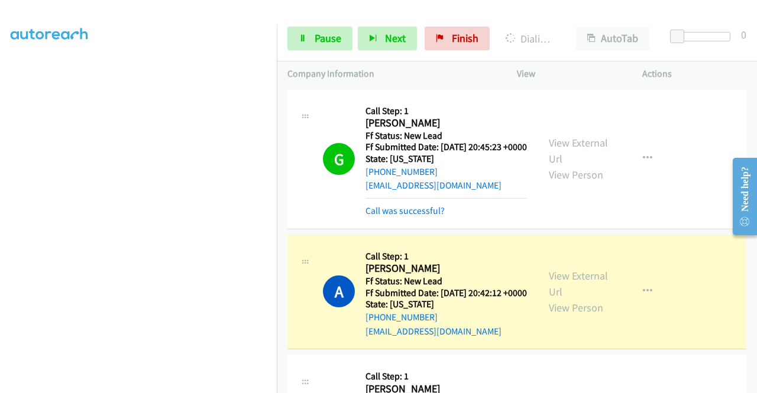
click at [560, 285] on div "View External Url View Person" at bounding box center [580, 292] width 62 height 48
click at [562, 299] on link "View External Url" at bounding box center [578, 284] width 59 height 30
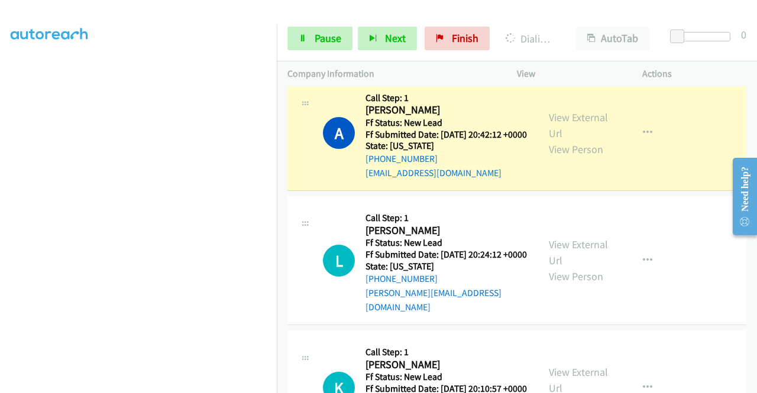
scroll to position [181, 0]
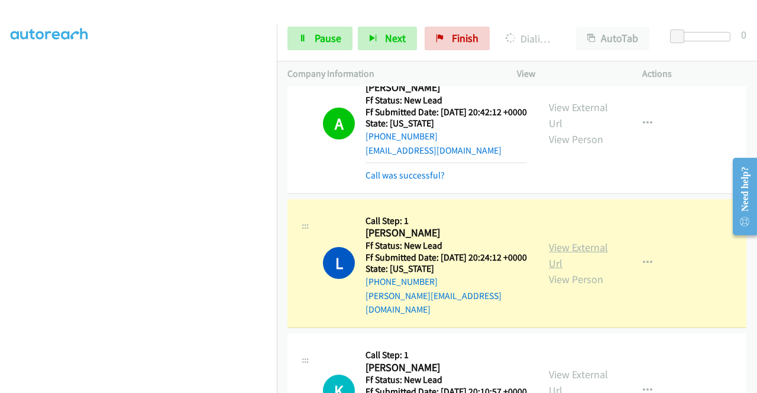
click at [571, 264] on link "View External Url" at bounding box center [578, 256] width 59 height 30
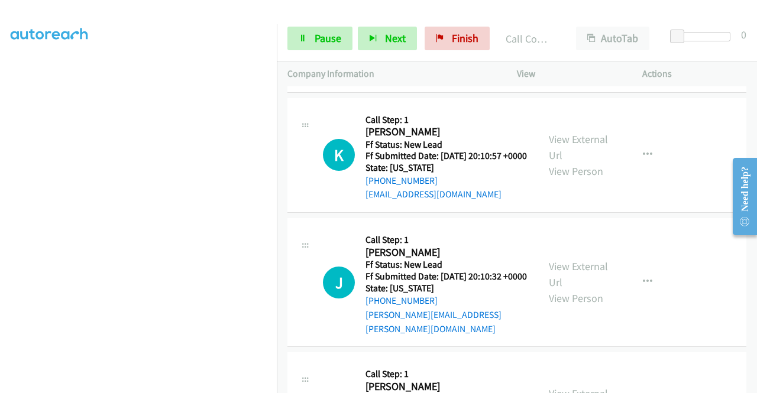
scroll to position [464, 0]
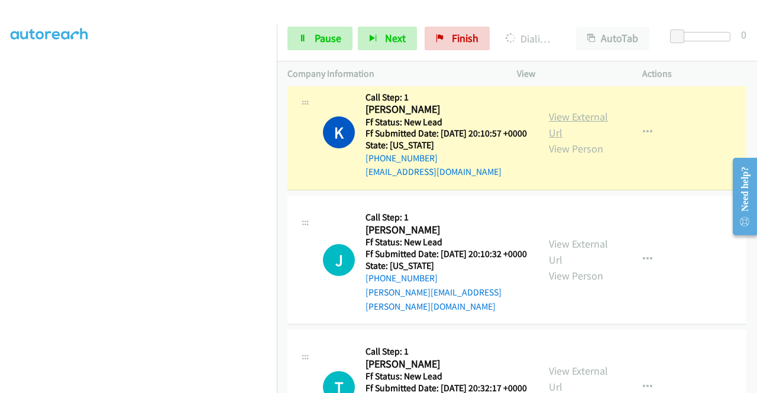
click at [567, 140] on link "View External Url" at bounding box center [578, 125] width 59 height 30
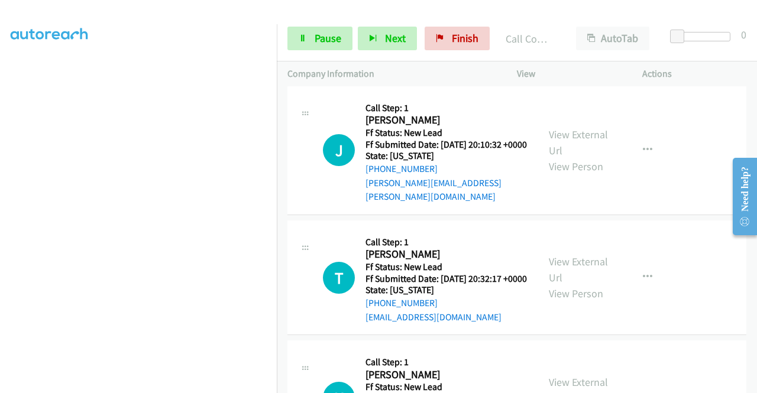
scroll to position [602, 0]
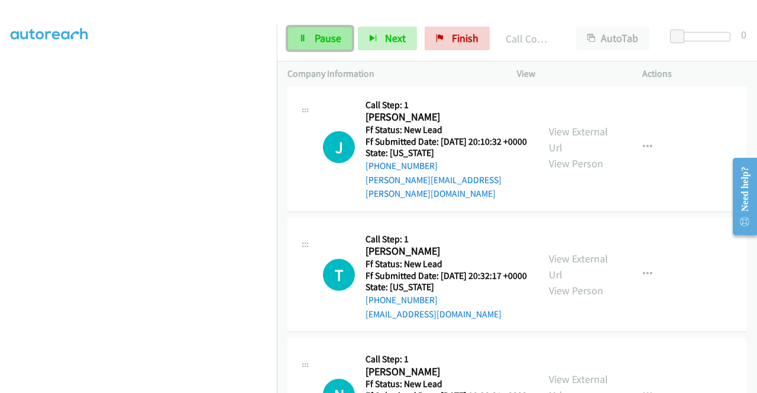
click at [310, 37] on link "Pause" at bounding box center [320, 39] width 65 height 24
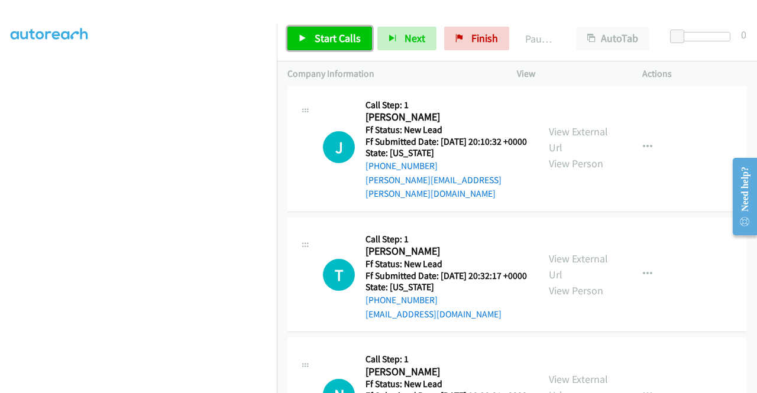
click at [310, 37] on link "Start Calls" at bounding box center [330, 39] width 85 height 24
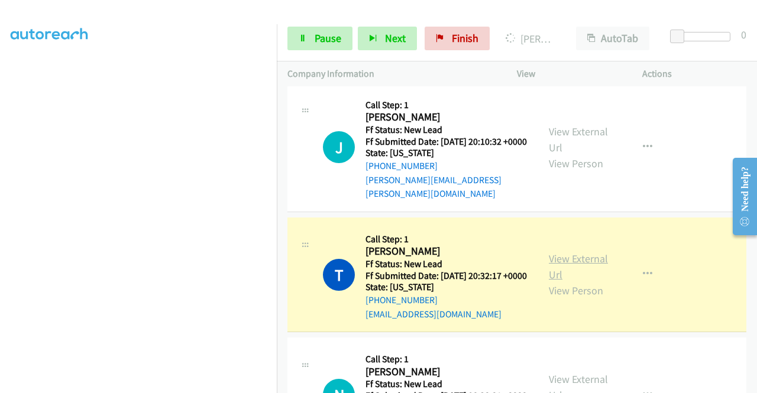
click at [580, 282] on link "View External Url" at bounding box center [578, 267] width 59 height 30
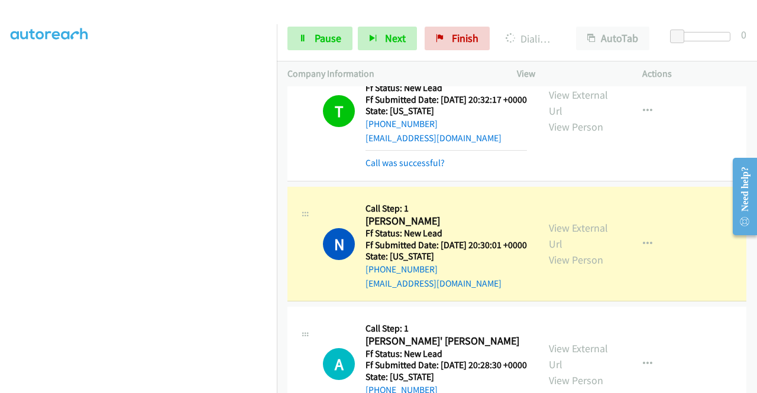
scroll to position [888, 0]
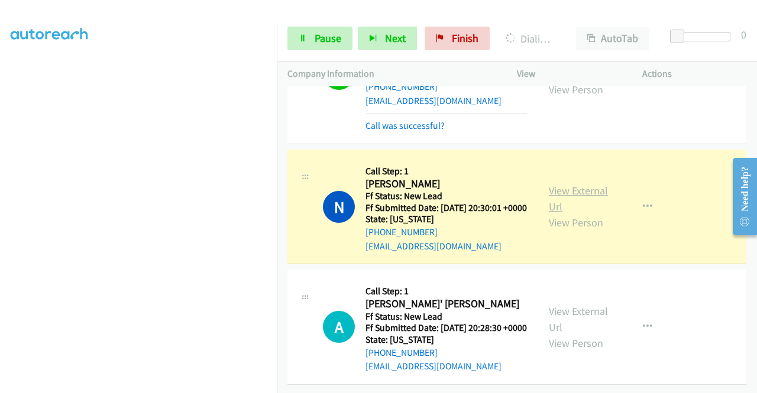
click at [562, 184] on link "View External Url" at bounding box center [578, 199] width 59 height 30
click at [147, 383] on section at bounding box center [139, 113] width 256 height 566
click at [320, 31] on span "Pause" at bounding box center [328, 38] width 27 height 14
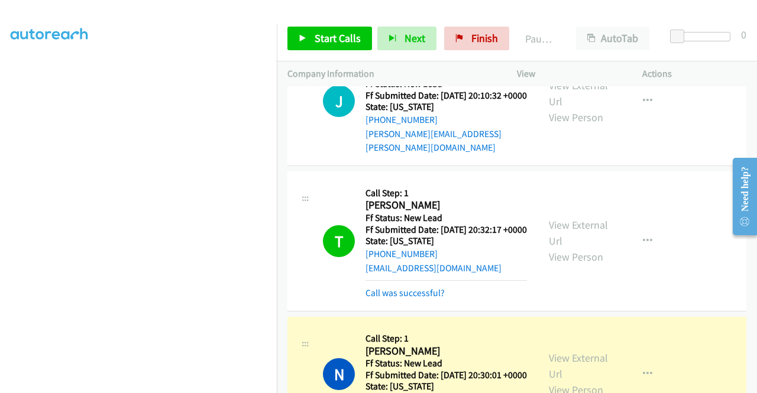
scroll to position [888, 0]
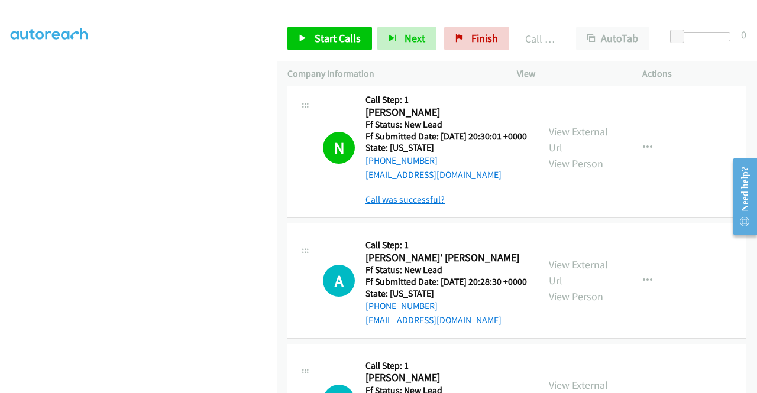
click at [413, 205] on link "Call was successful?" at bounding box center [405, 199] width 79 height 11
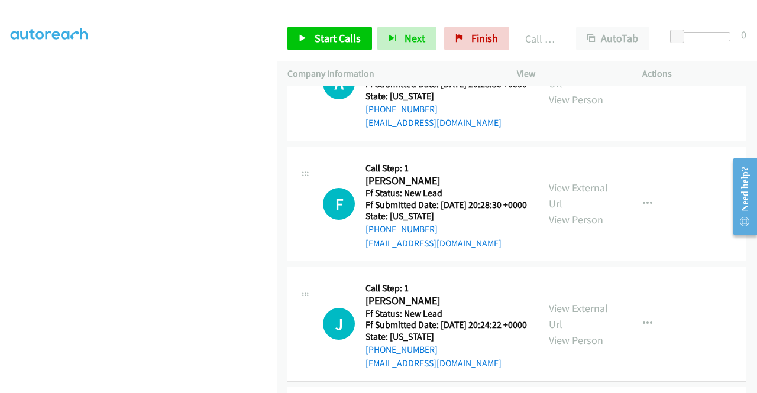
scroll to position [1044, 0]
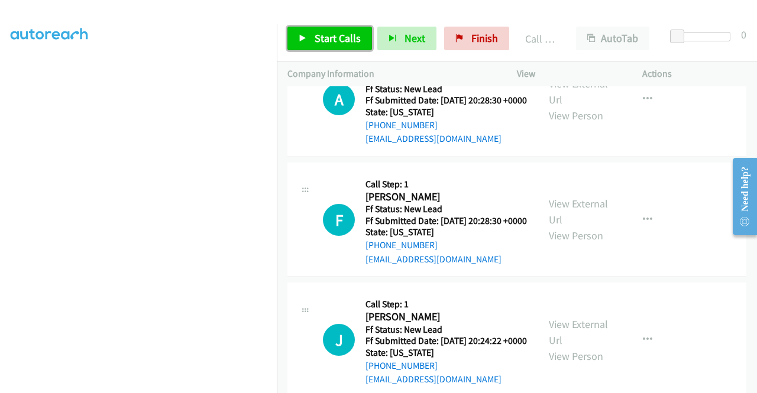
click at [302, 39] on icon at bounding box center [303, 39] width 8 height 8
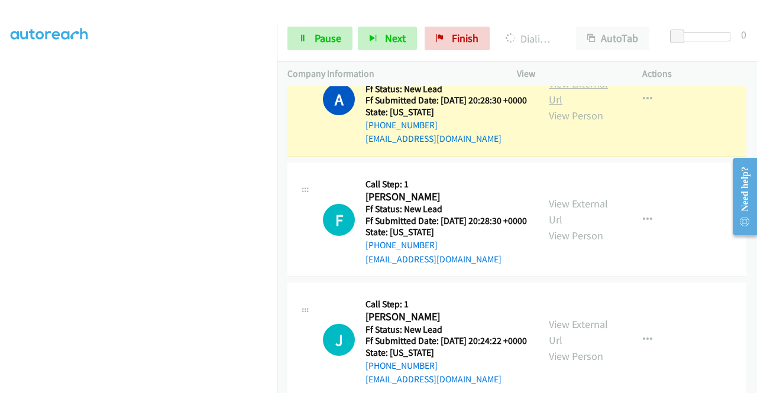
click at [579, 107] on link "View External Url" at bounding box center [578, 92] width 59 height 30
click at [0, 238] on aside "Dialing Mode: Power | Switch to Preview My Lists" at bounding box center [138, 90] width 277 height 655
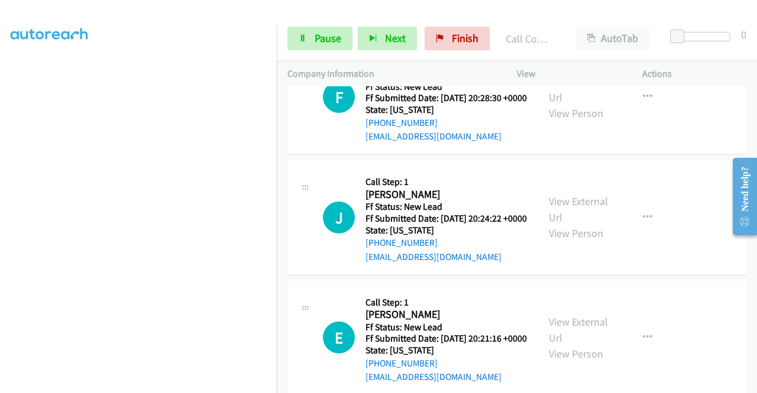
scroll to position [1187, 0]
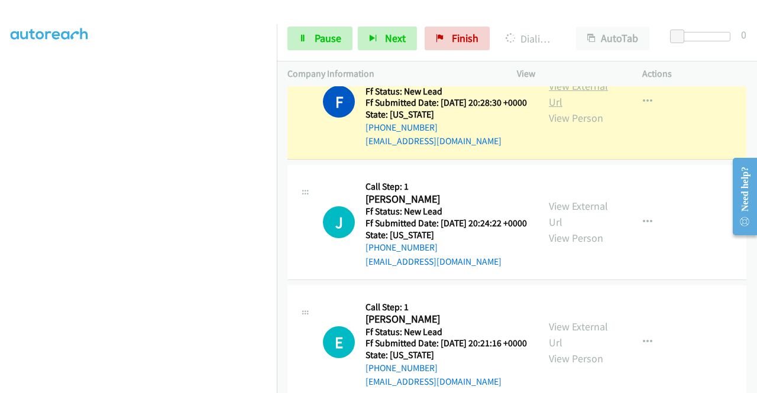
click at [554, 109] on link "View External Url" at bounding box center [578, 94] width 59 height 30
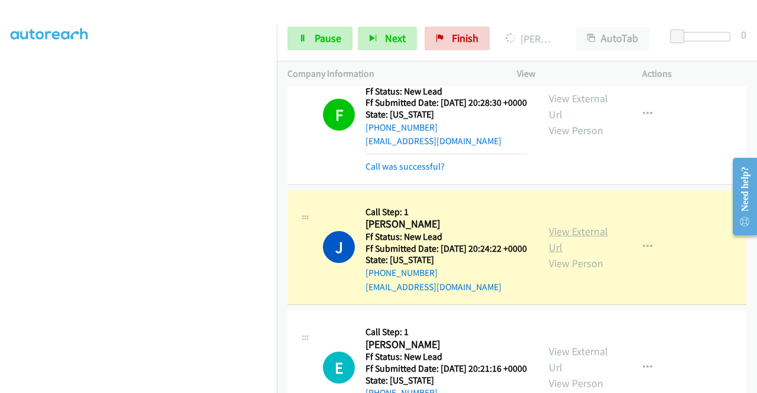
click at [566, 254] on link "View External Url" at bounding box center [578, 240] width 59 height 30
click at [334, 50] on link "Pause" at bounding box center [320, 39] width 65 height 24
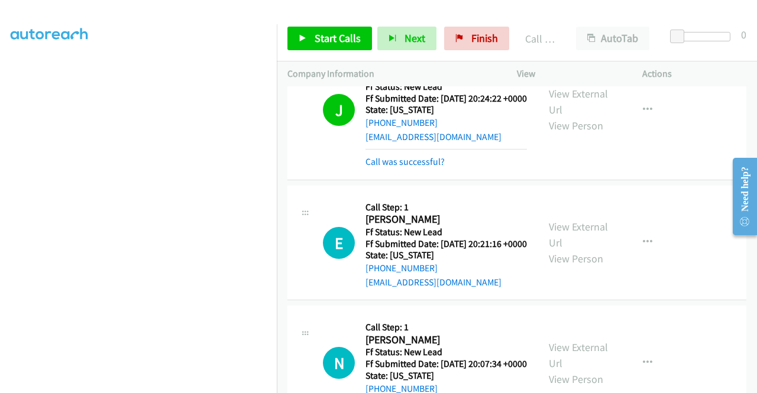
scroll to position [1355, 0]
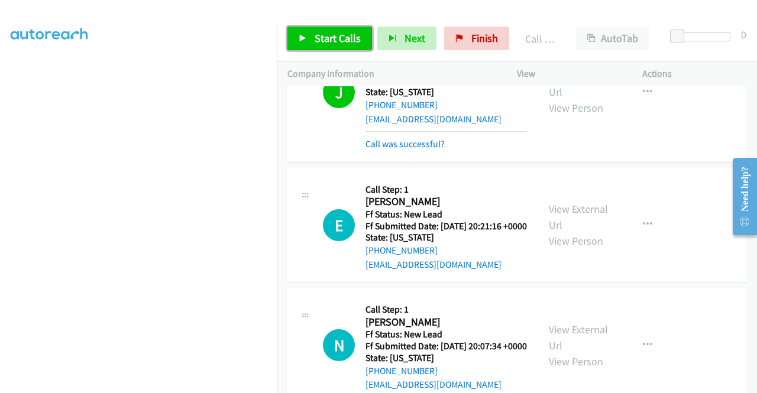
click at [298, 30] on link "Start Calls" at bounding box center [330, 39] width 85 height 24
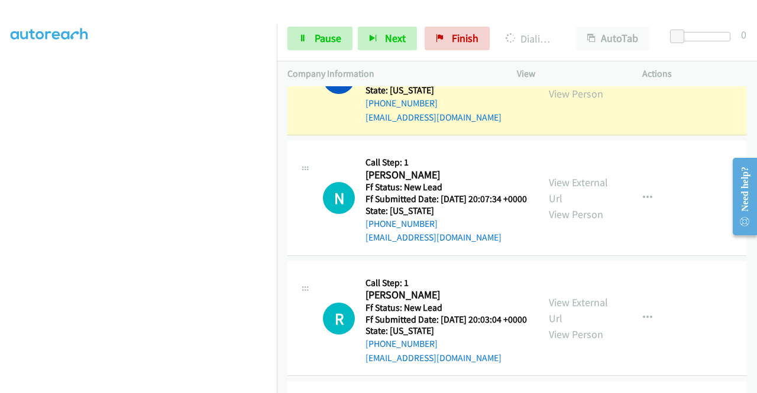
scroll to position [1514, 0]
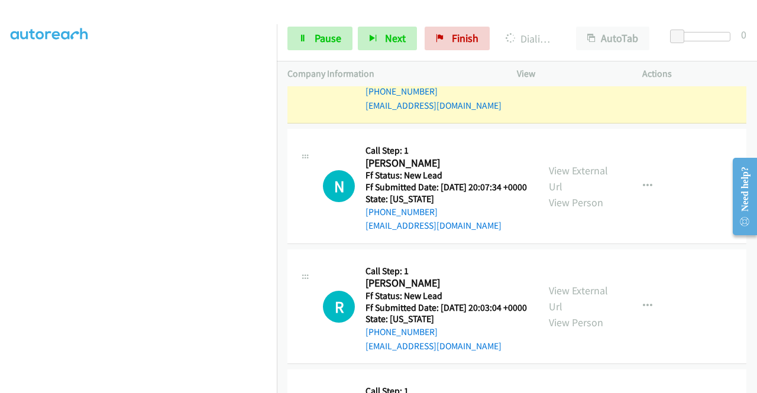
click at [574, 73] on link "View External Url" at bounding box center [578, 58] width 59 height 30
click at [10, 284] on aside "Dialing Mode: Power | Switch to Preview My Lists" at bounding box center [138, 90] width 277 height 655
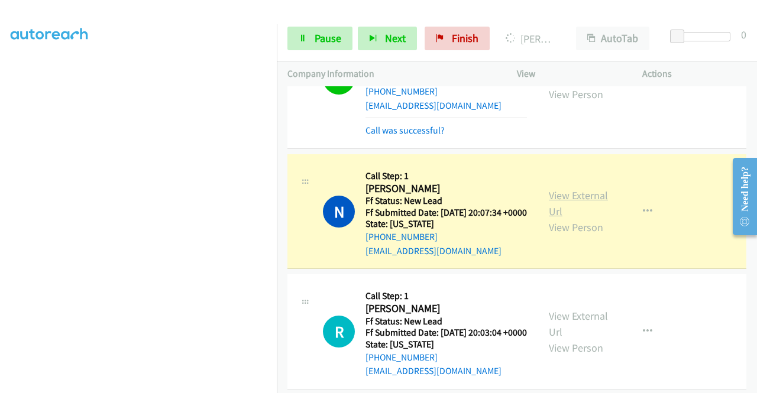
click at [588, 218] on link "View External Url" at bounding box center [578, 204] width 59 height 30
click at [301, 51] on div "Start Calls Pause Next Finish [PERSON_NAME] AutoTab AutoTab 0" at bounding box center [517, 39] width 480 height 46
click at [303, 41] on icon at bounding box center [303, 39] width 8 height 8
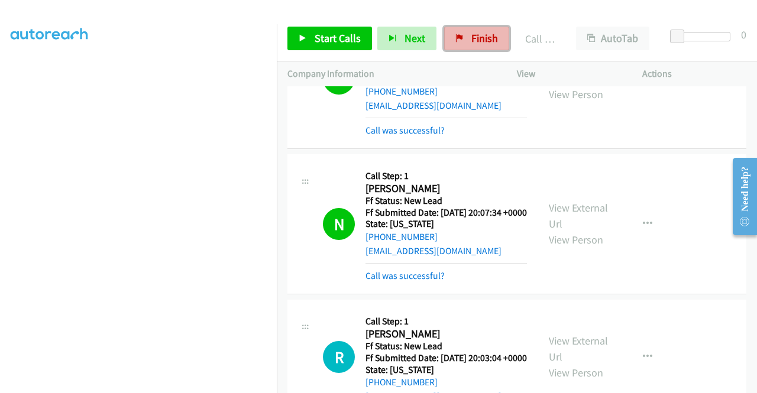
click at [475, 35] on span "Finish" at bounding box center [485, 38] width 27 height 14
